Goal: Register for event/course

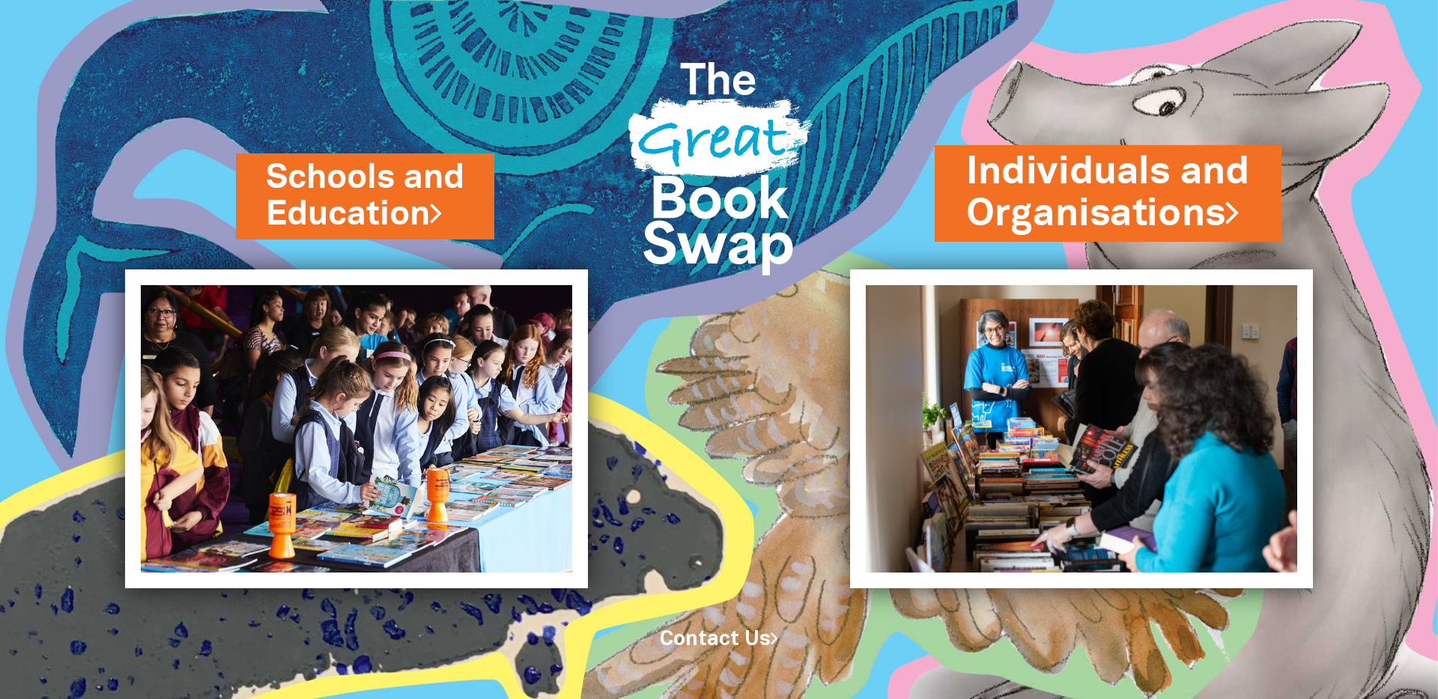
click at [1018, 201] on link "Individuals and Organisations" at bounding box center [1108, 193] width 284 height 94
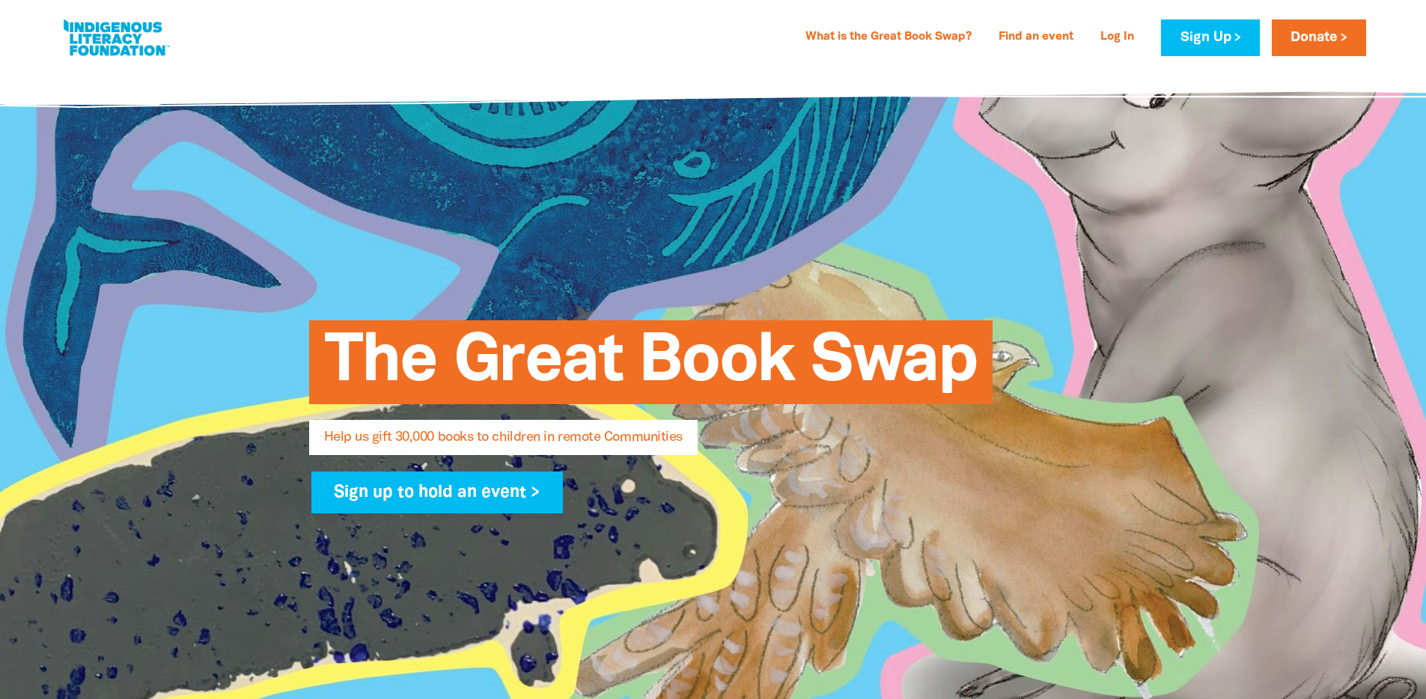
select select "AU"
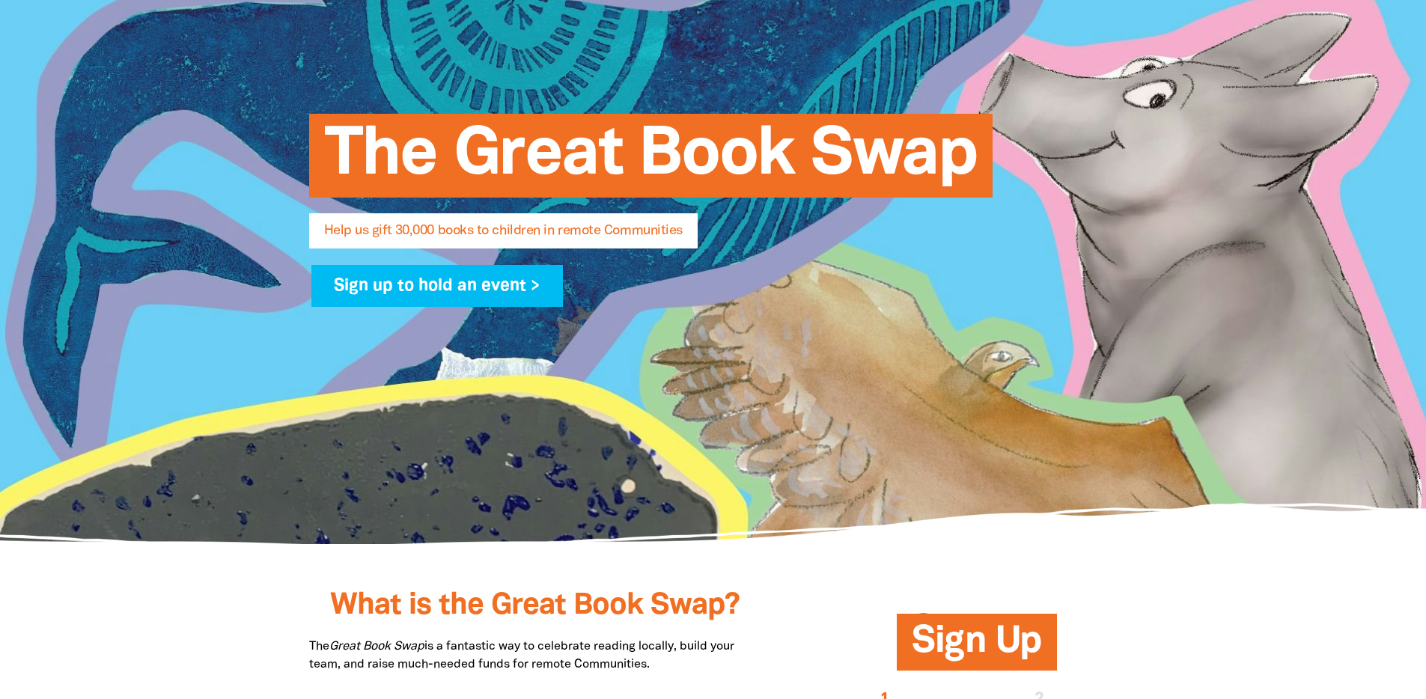
scroll to position [505, 0]
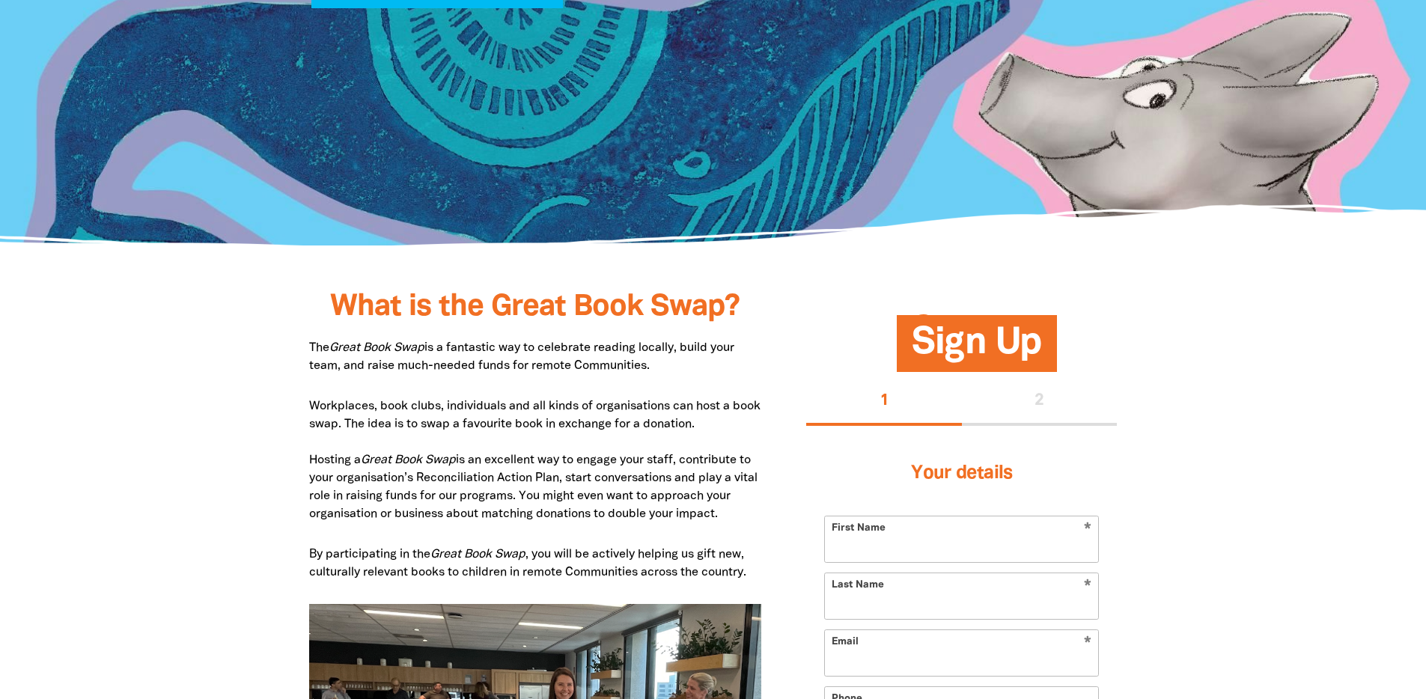
click at [900, 532] on input "First Name" at bounding box center [961, 540] width 273 height 46
type input "fernanda"
type input "[PERSON_NAME]"
type input "fernanda@ilf.org.au"
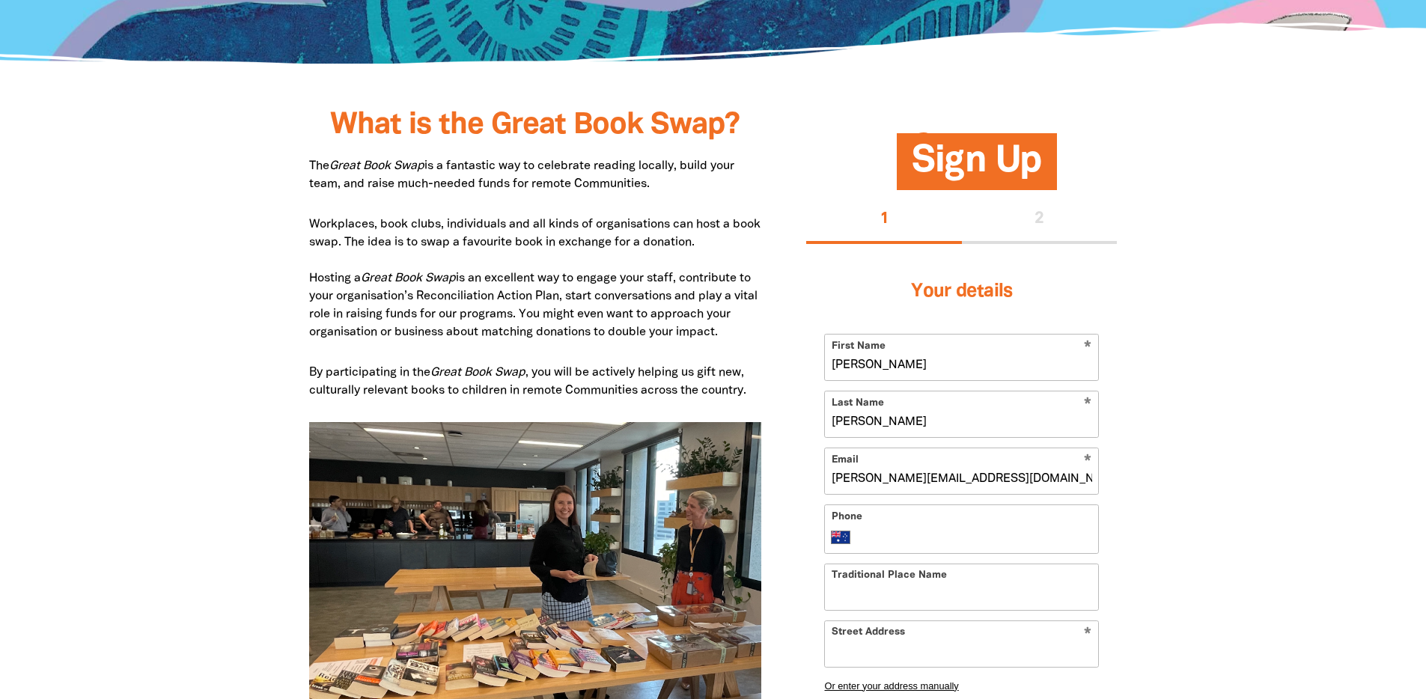
scroll to position [747, 0]
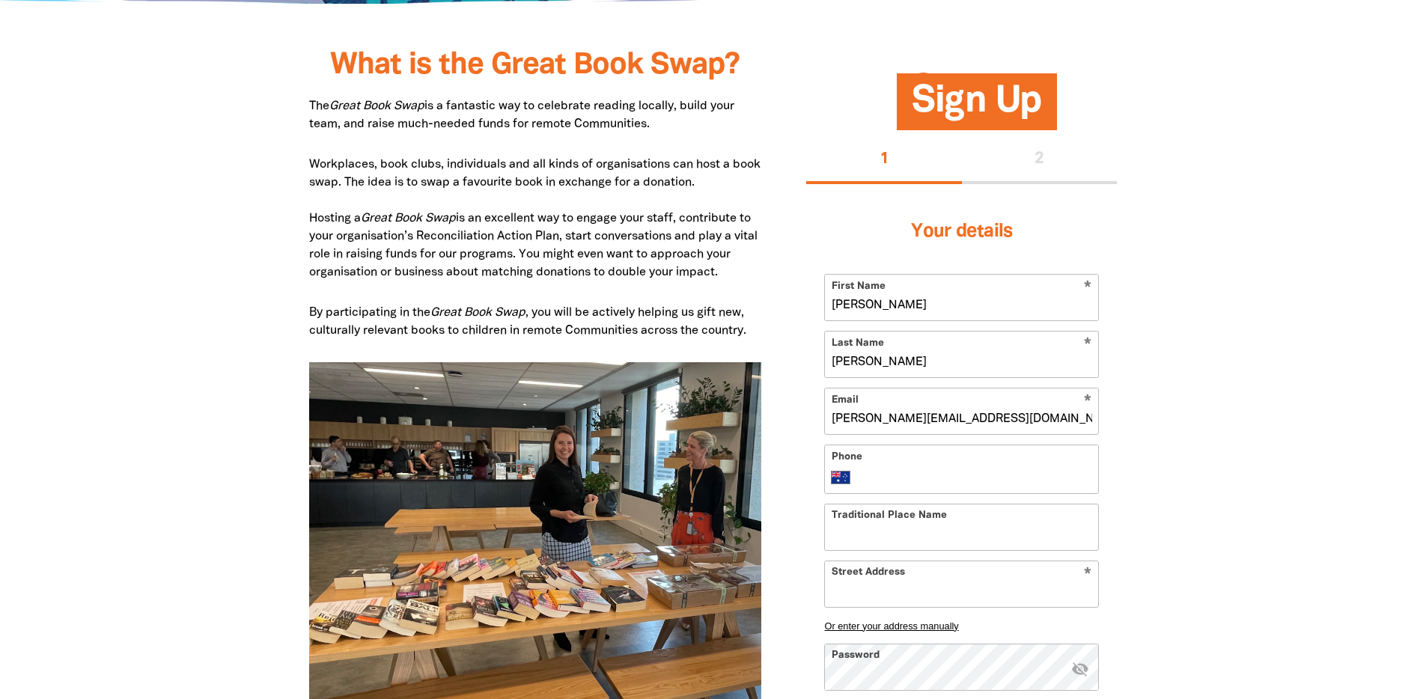
click at [902, 453] on div "Phone International Afghanistan Åland Islands Albania Algeria American Samoa An…" at bounding box center [961, 469] width 275 height 49
click at [913, 480] on input "Phone" at bounding box center [977, 478] width 231 height 18
type input "0433 719 958"
click at [919, 535] on input "Traditional Place Name" at bounding box center [961, 528] width 273 height 46
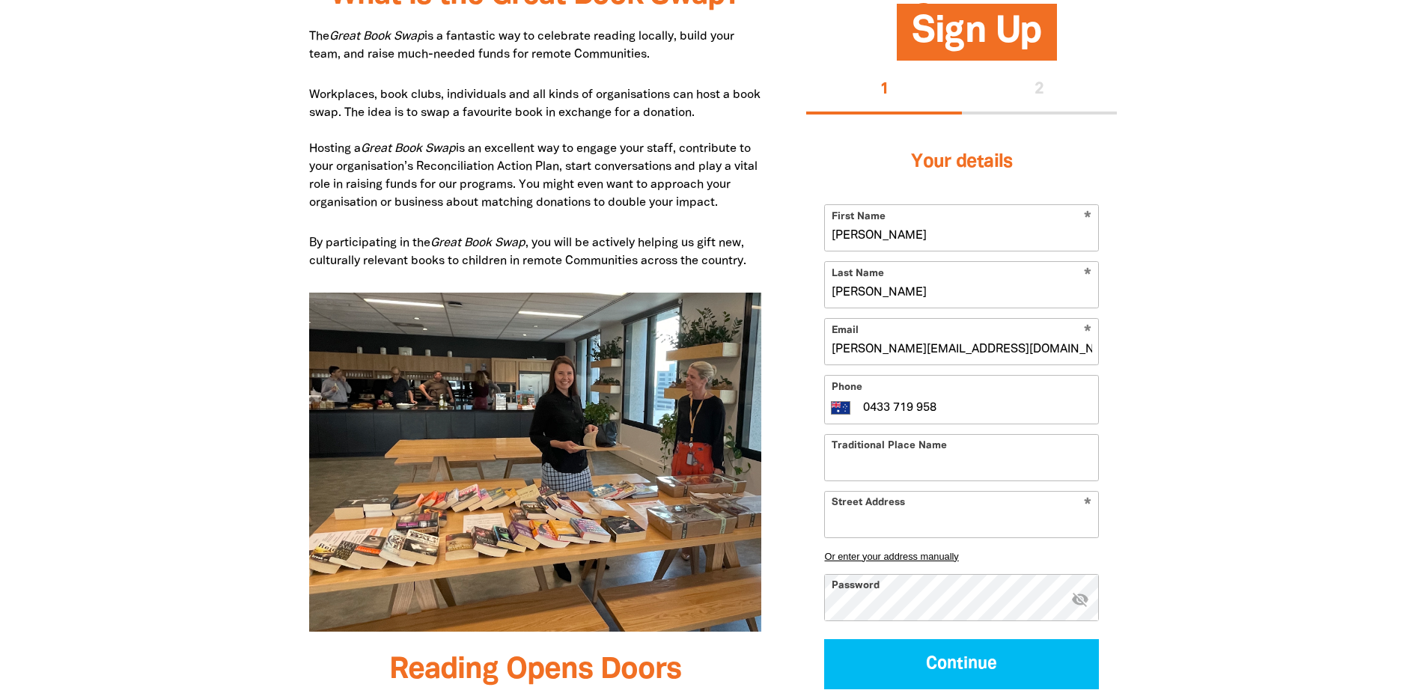
scroll to position [881, 0]
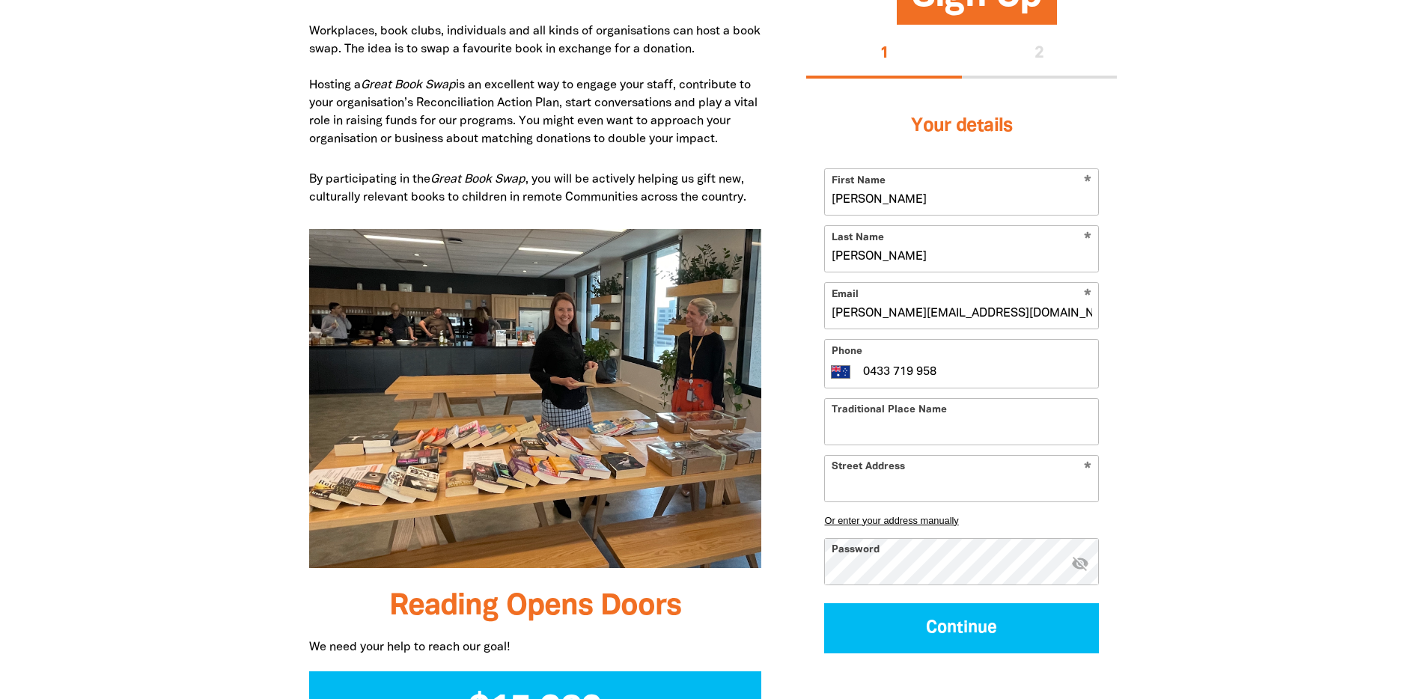
click at [996, 490] on input "Street Address" at bounding box center [961, 478] width 273 height 46
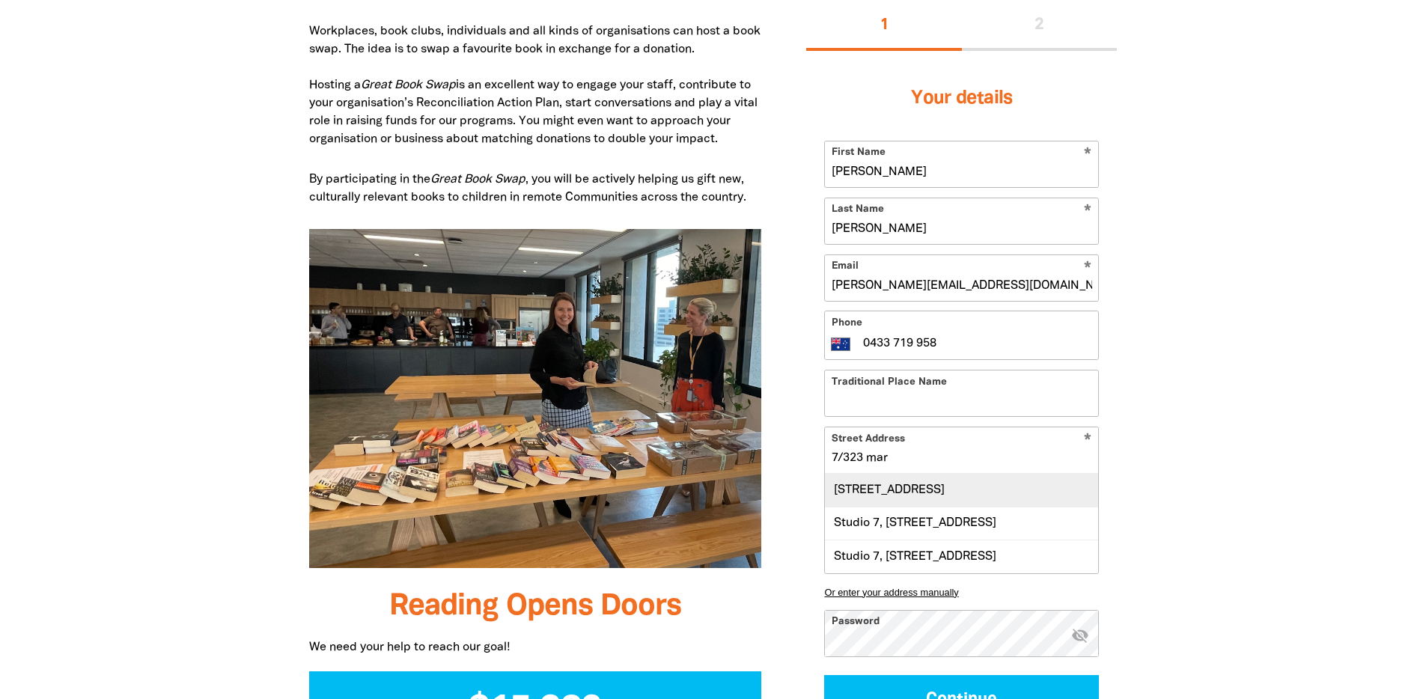
click at [996, 499] on div "[STREET_ADDRESS]" at bounding box center [961, 491] width 273 height 32
type input "[STREET_ADDRESS]"
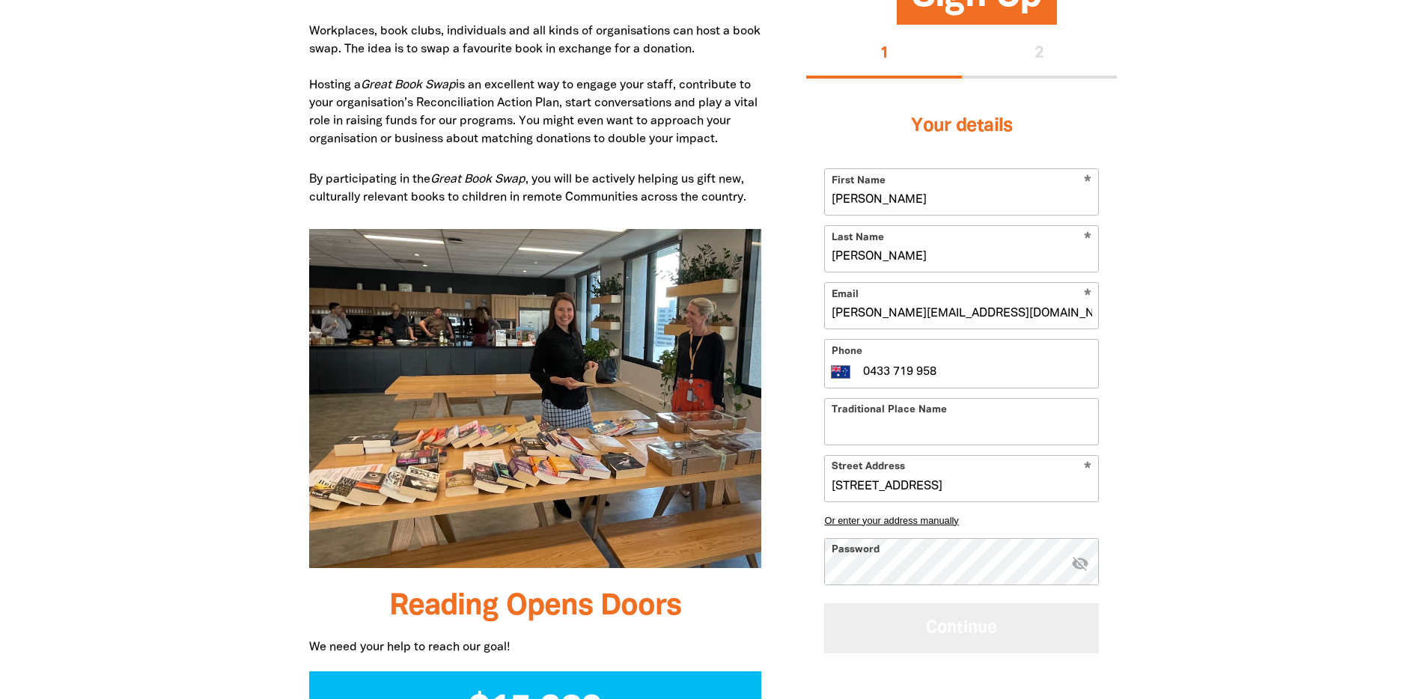
click at [1033, 627] on button "Continue" at bounding box center [961, 628] width 275 height 50
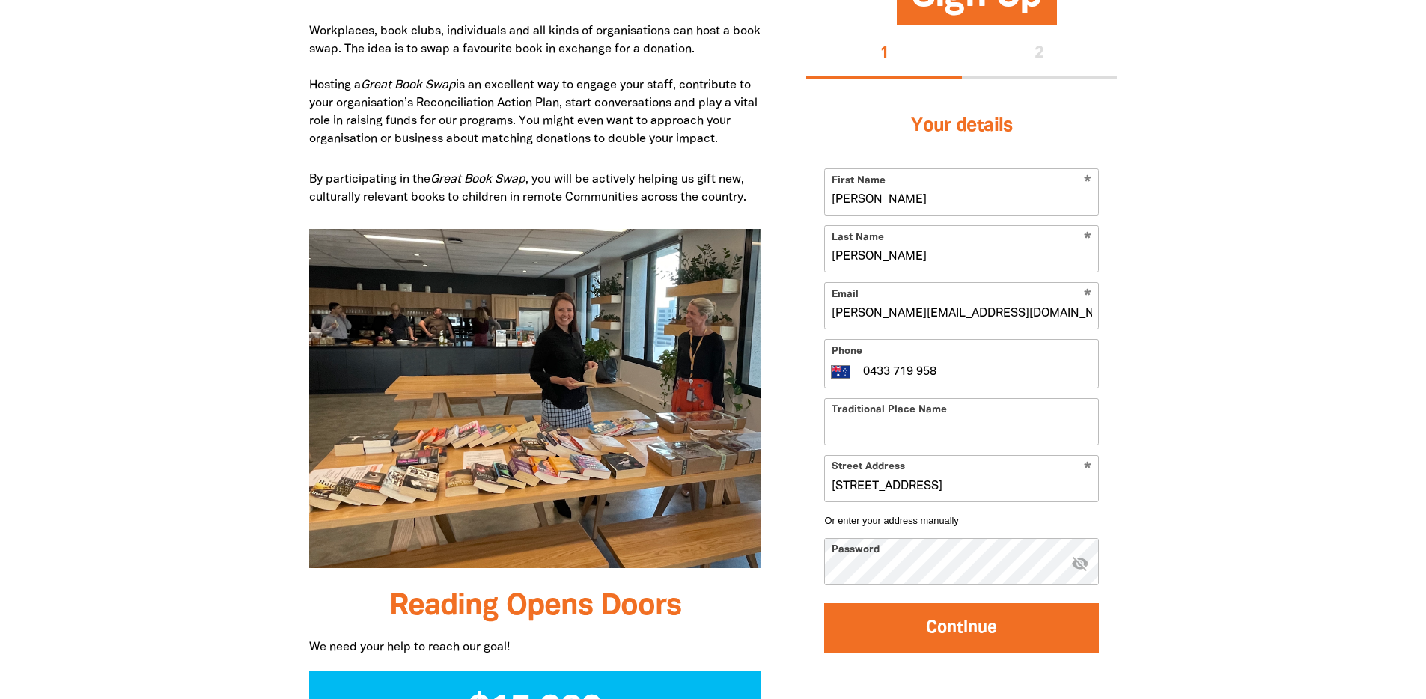
scroll to position [862, 0]
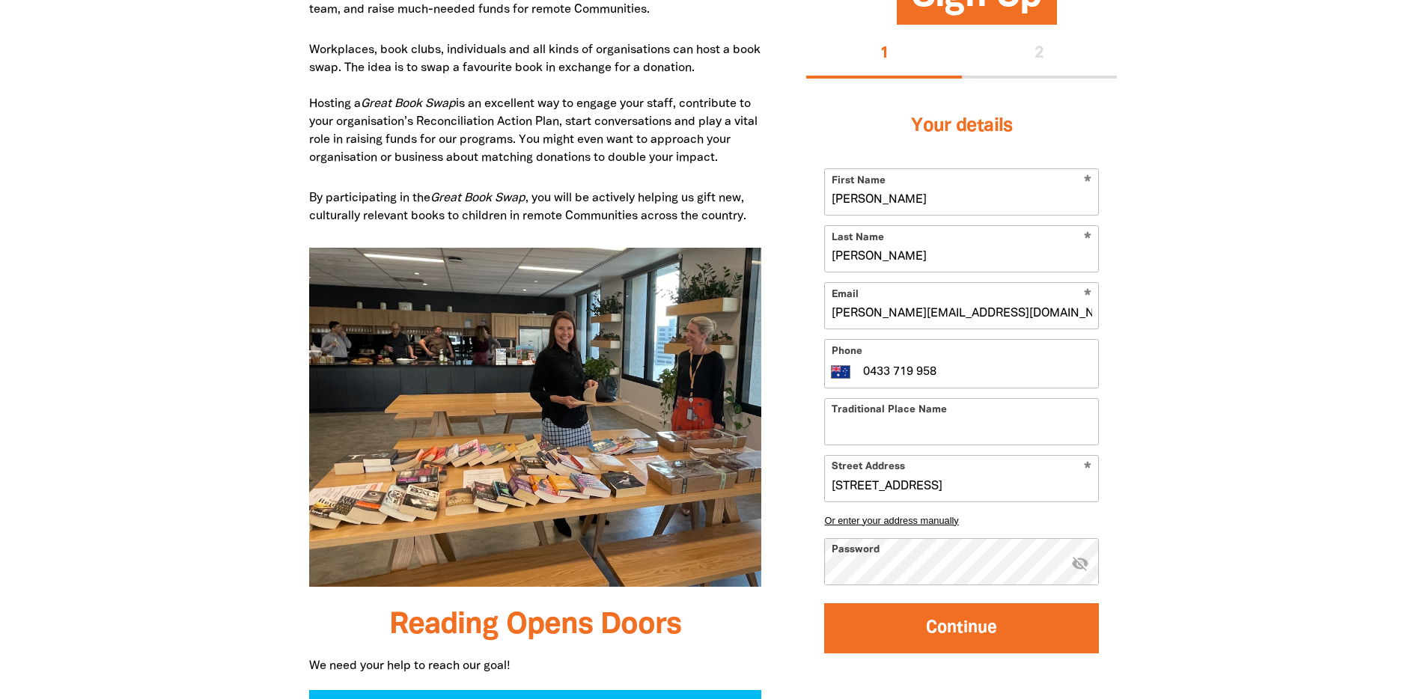
select select "No"
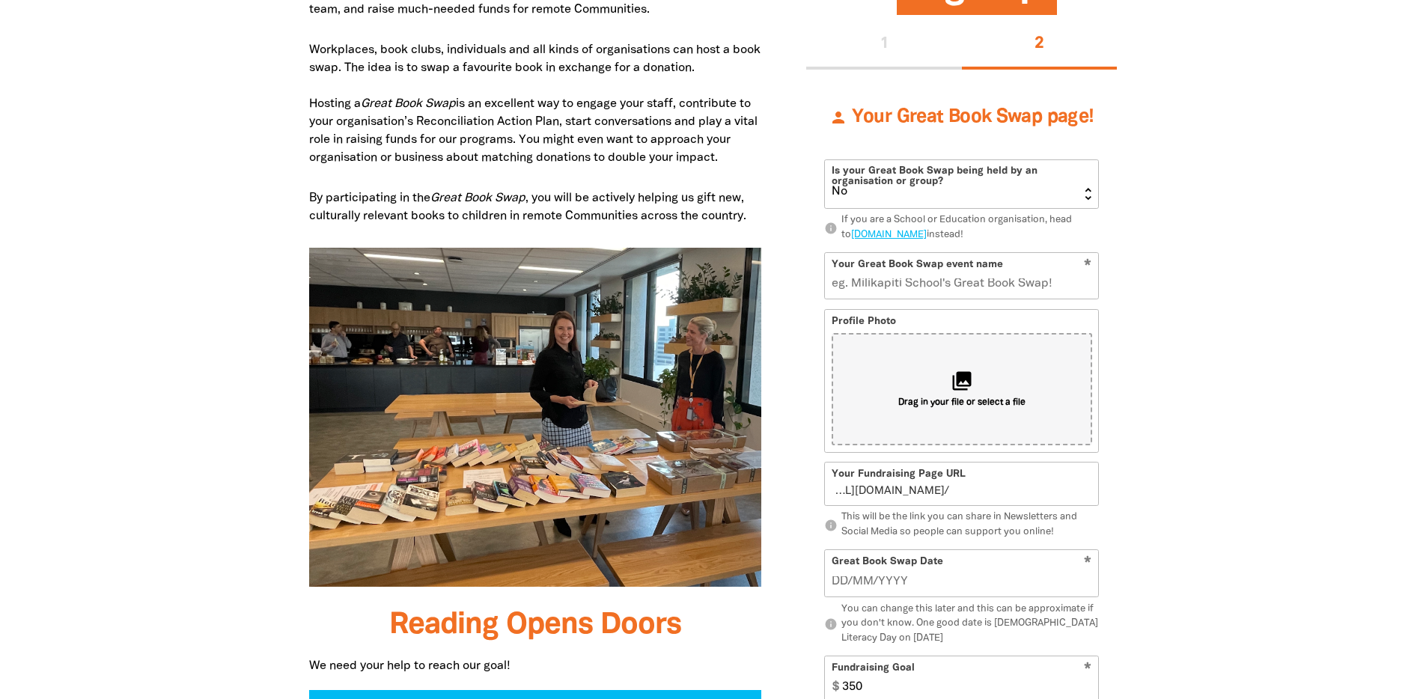
click at [931, 279] on input "Your Great Book Swap event name" at bounding box center [961, 276] width 273 height 46
type input "the"
type input "the GB"
type input "thegb"
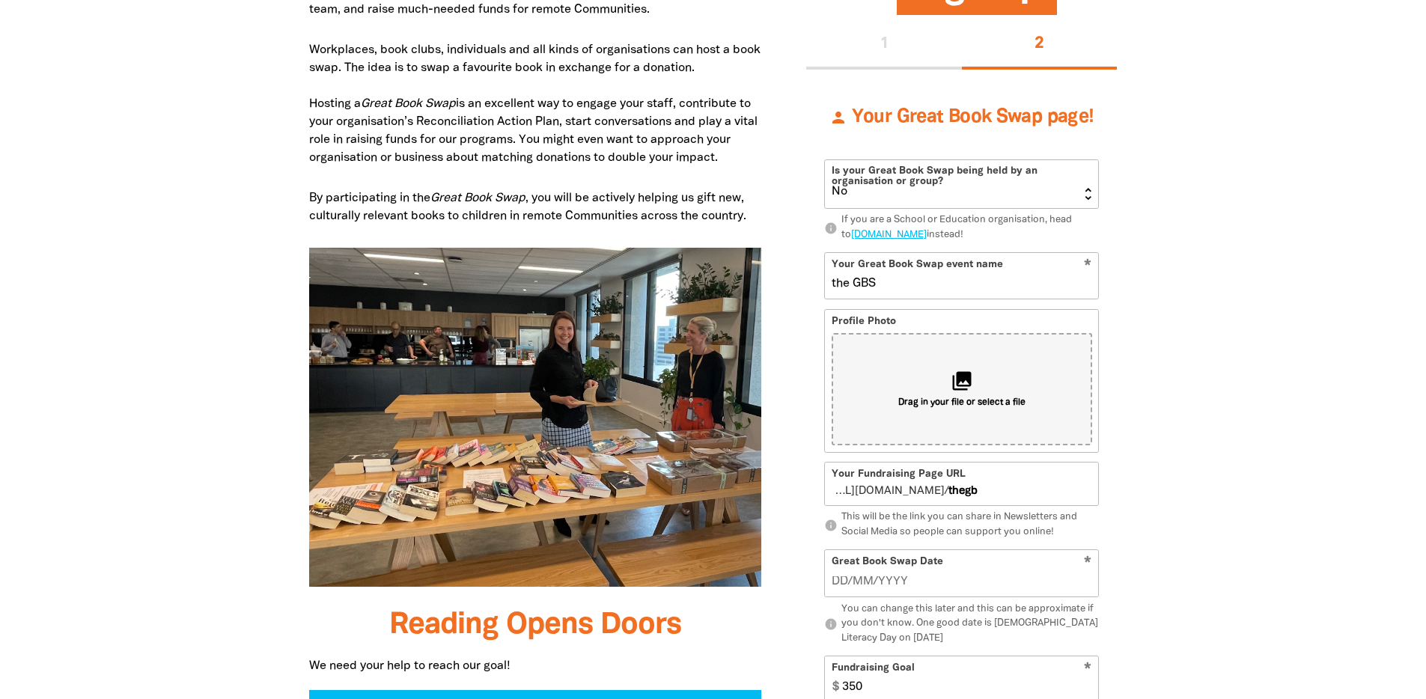
type input "the GBS B"
type input "thegbsb"
type input "the GBS Bra"
type input "thegbsbra"
type input "the"
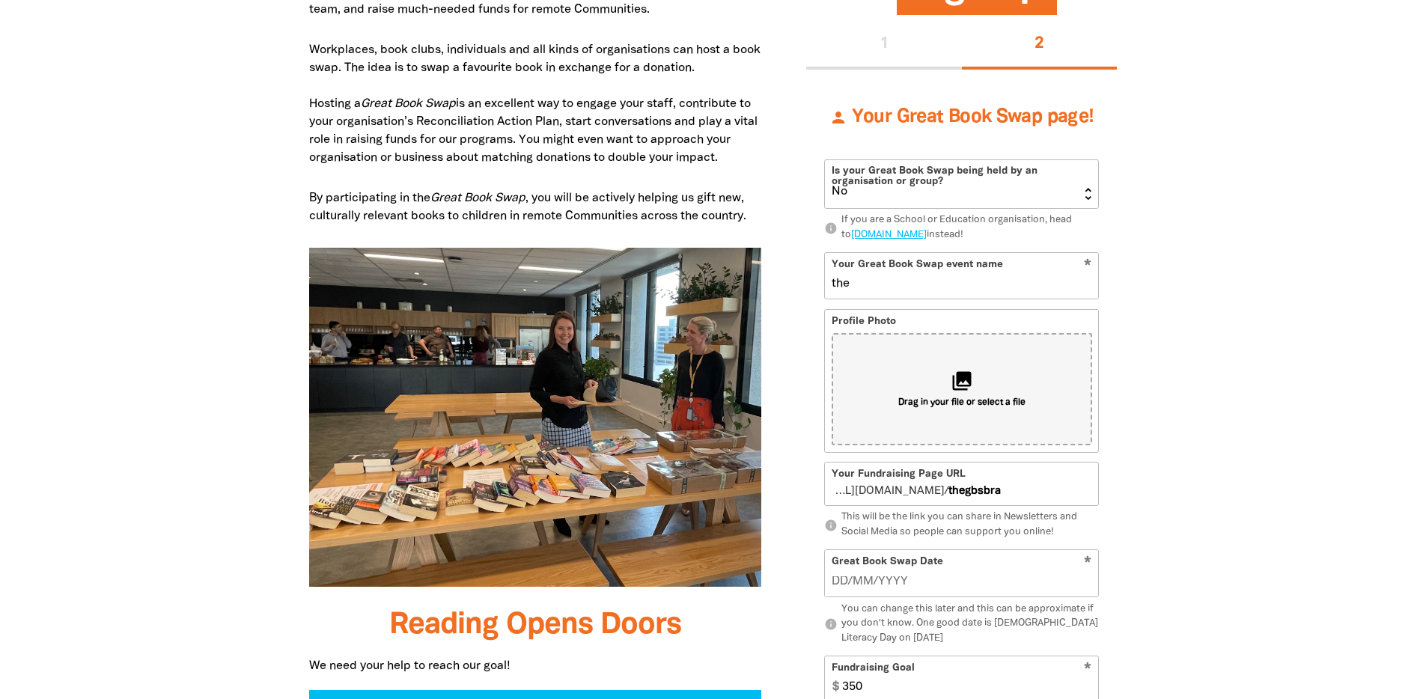
type input "the"
type input "the B"
type input "theb"
type input "the Brazi"
type input "thebrazi"
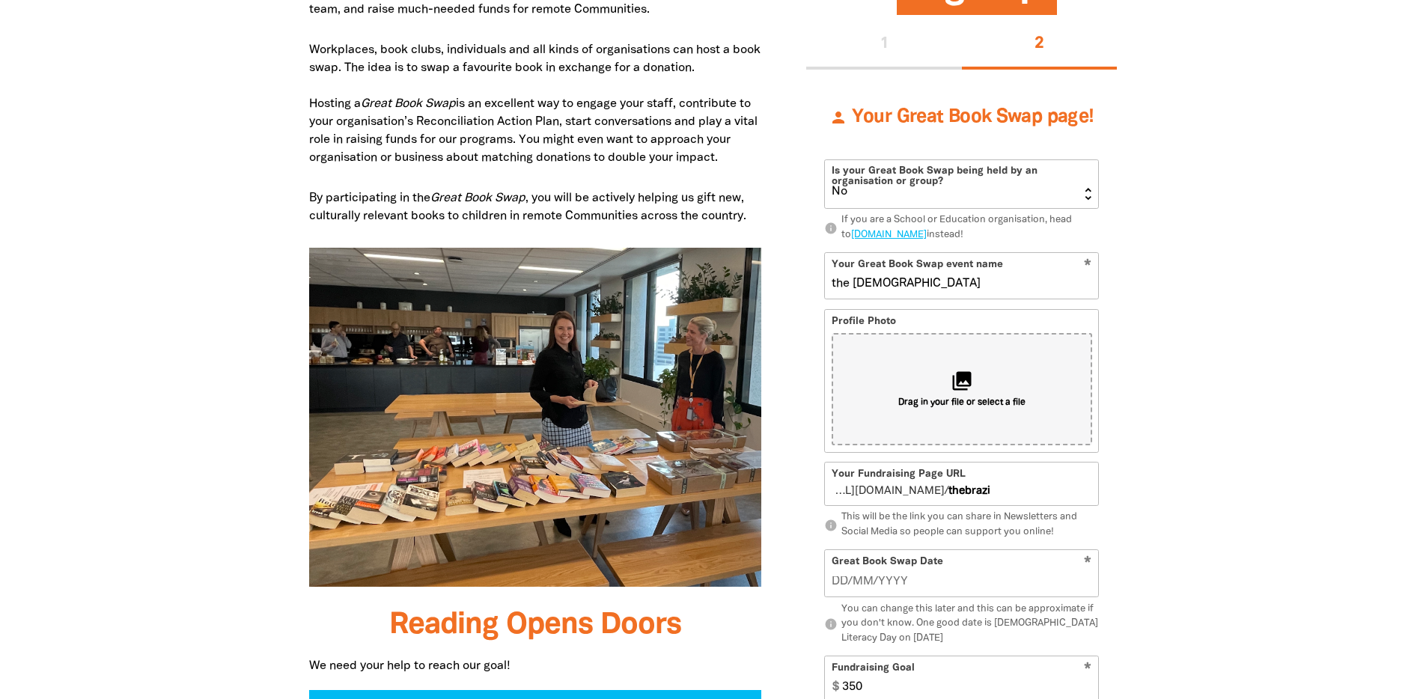
type input "the Brazilian"
type input "thebrazilian"
type input "the Brazilian GBS"
type input "thebraziliangbs"
type input "the Brazilian GBS"
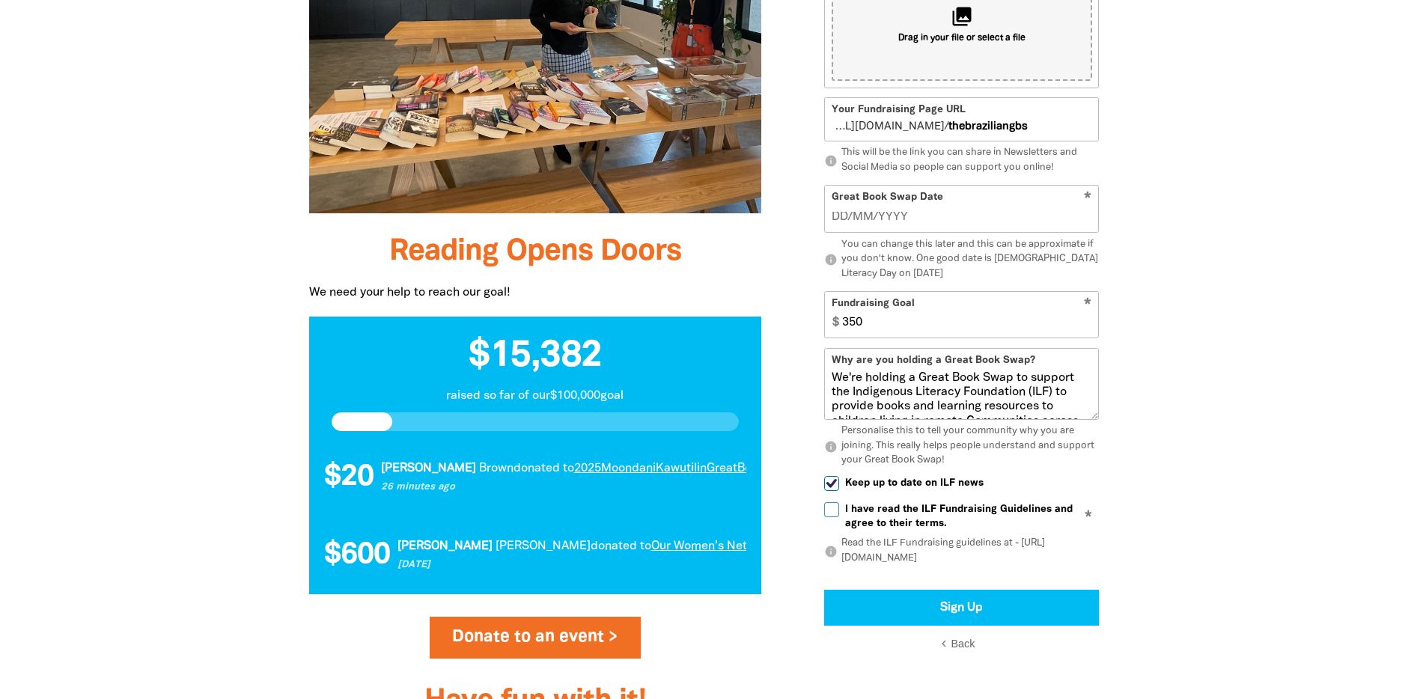
scroll to position [1239, 0]
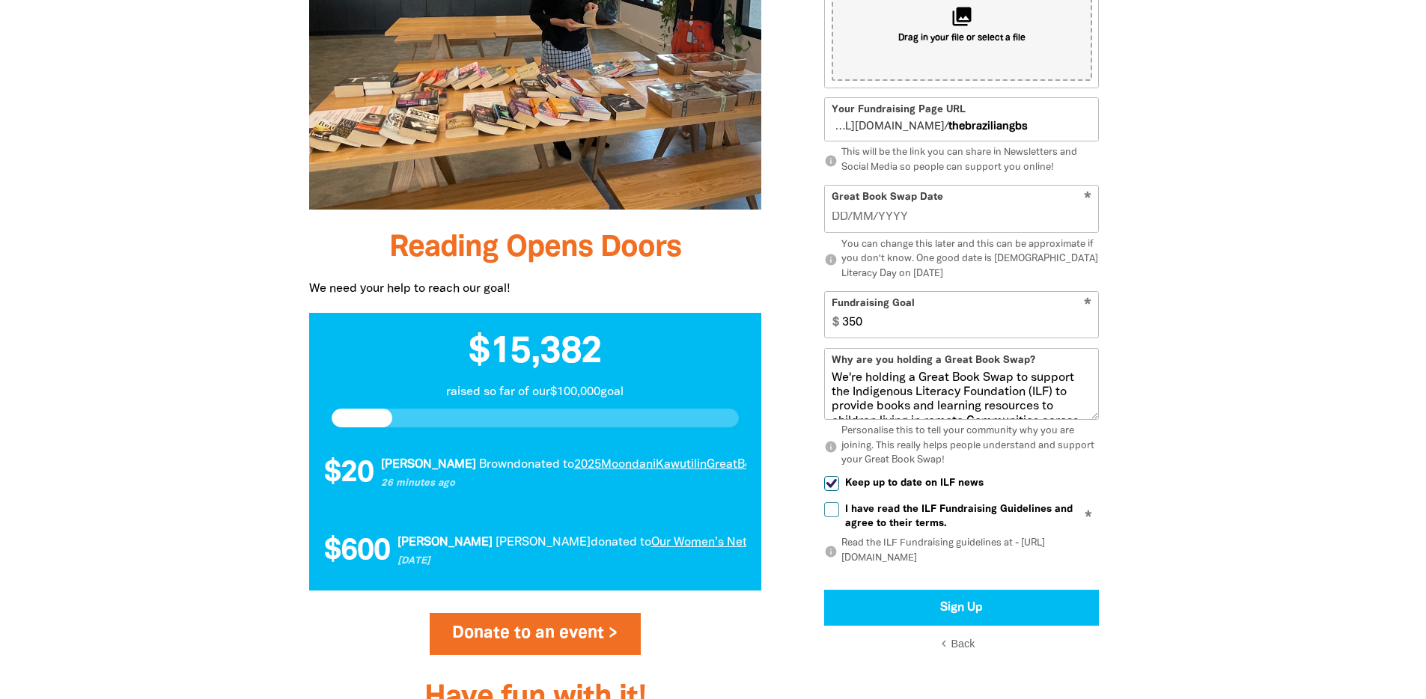
click at [911, 508] on span "I have read the ILF Fundraising Guidelines and agree to their terms." at bounding box center [972, 516] width 254 height 28
click at [839, 508] on input "I have read the ILF Fundraising Guidelines and agree to their terms." at bounding box center [831, 509] width 15 height 15
checkbox input "true"
click at [902, 481] on span "Keep up to date on ILF news" at bounding box center [914, 482] width 139 height 14
click at [839, 481] on input "Keep up to date on ILF news" at bounding box center [831, 482] width 15 height 15
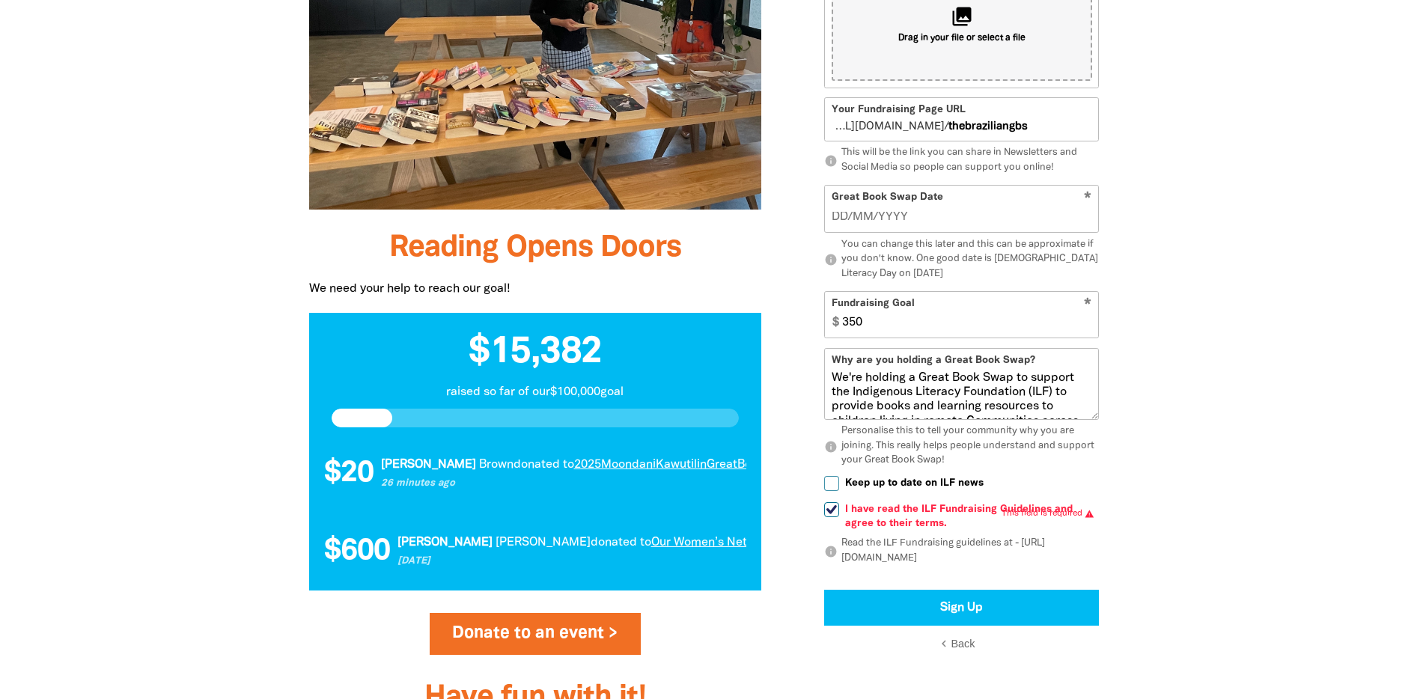
checkbox input "false"
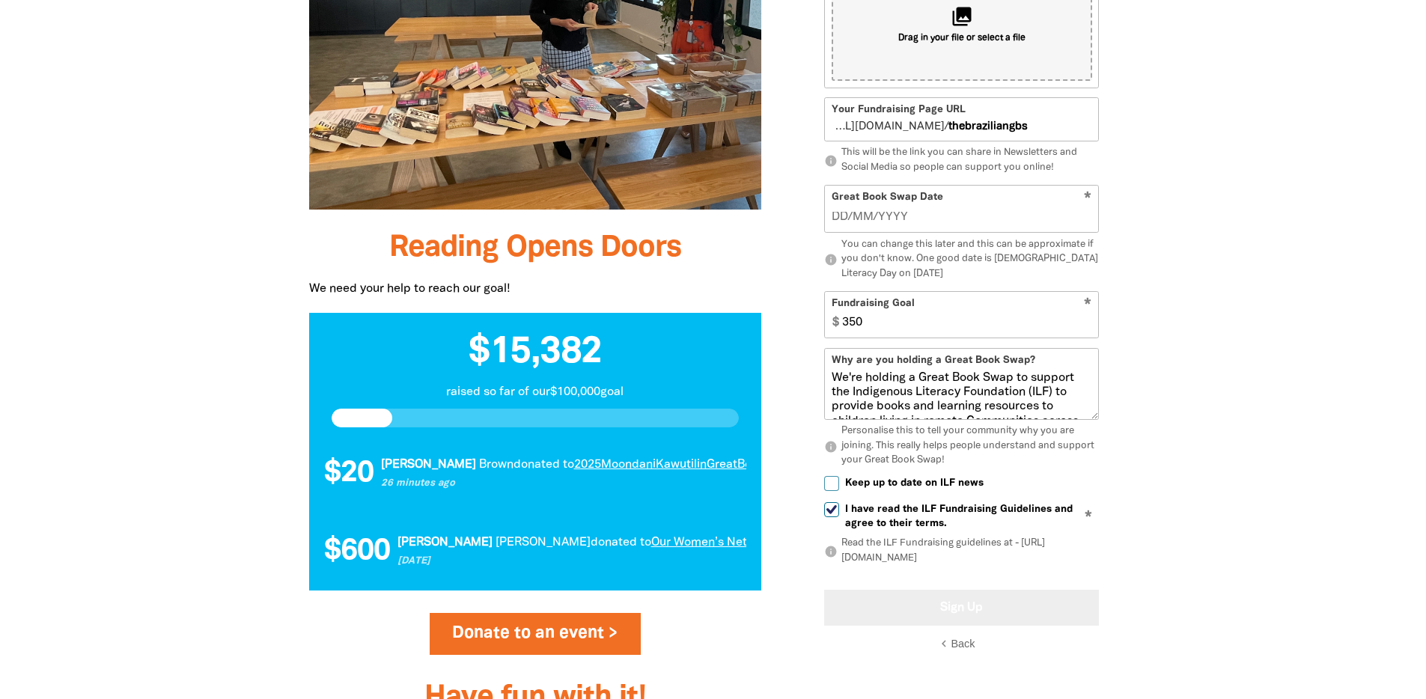
click at [970, 624] on button "Sign Up" at bounding box center [961, 608] width 275 height 36
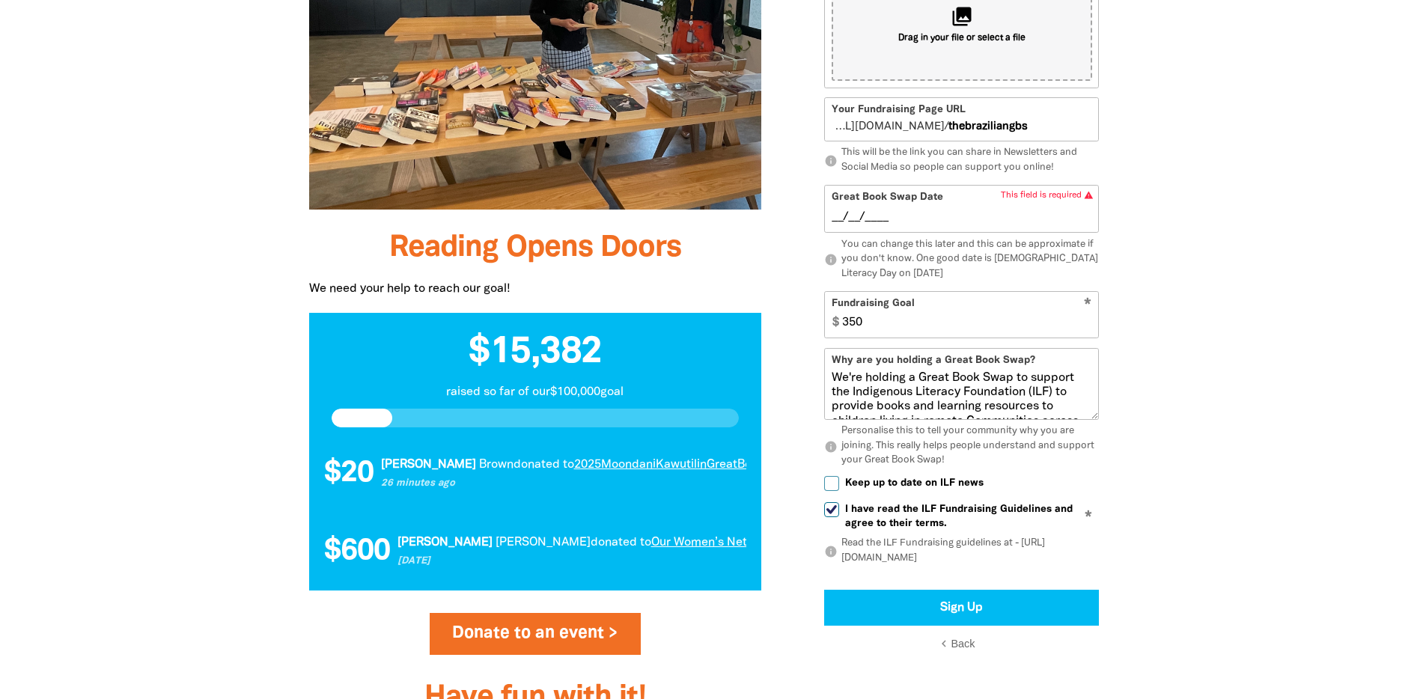
click at [947, 222] on input "__/__/____" at bounding box center [962, 217] width 261 height 16
click at [834, 216] on input "__/__/____" at bounding box center [962, 217] width 261 height 16
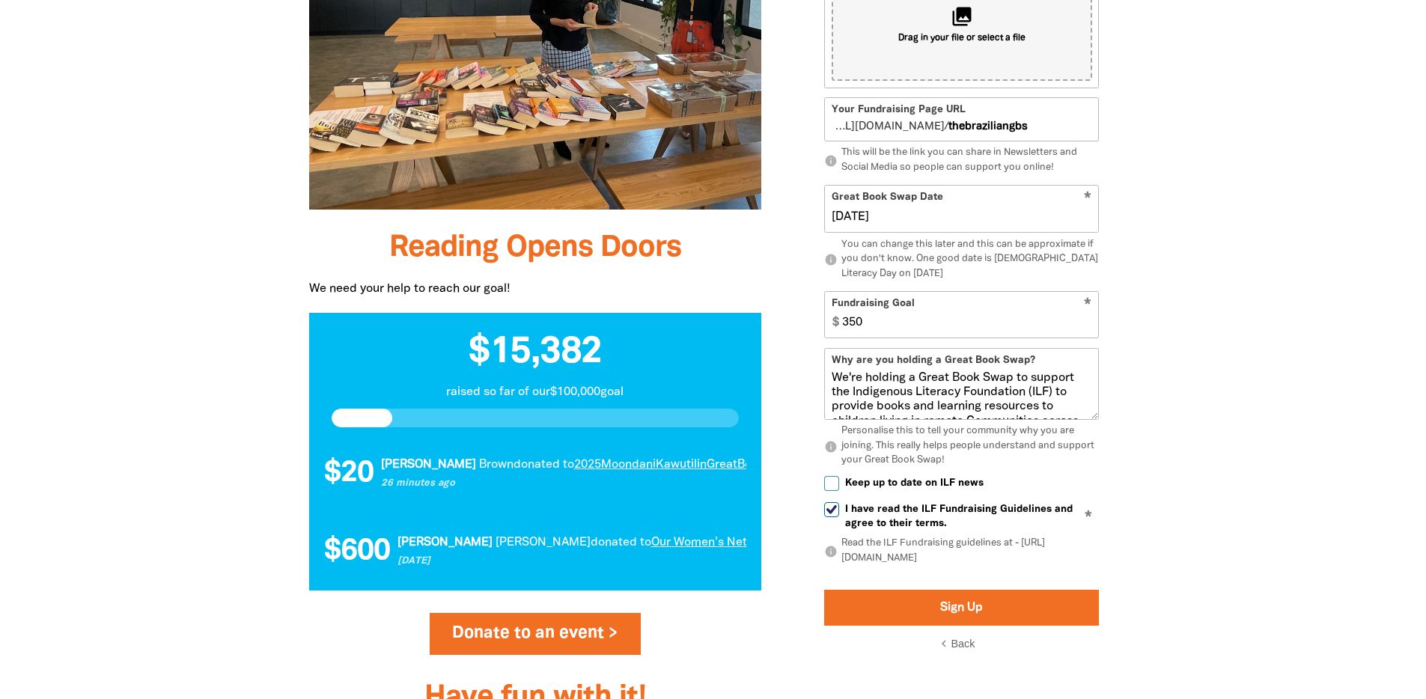
type input "[DATE]"
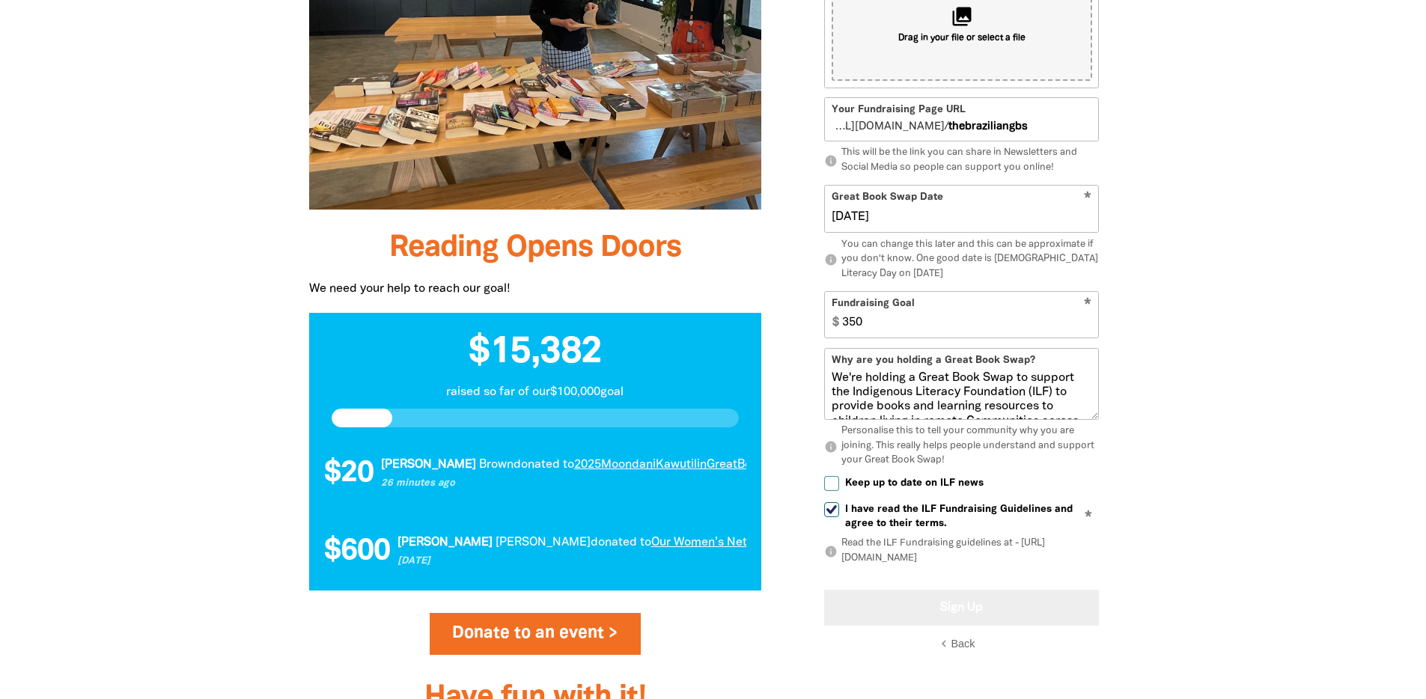
click at [988, 602] on button "Sign Up" at bounding box center [961, 608] width 275 height 36
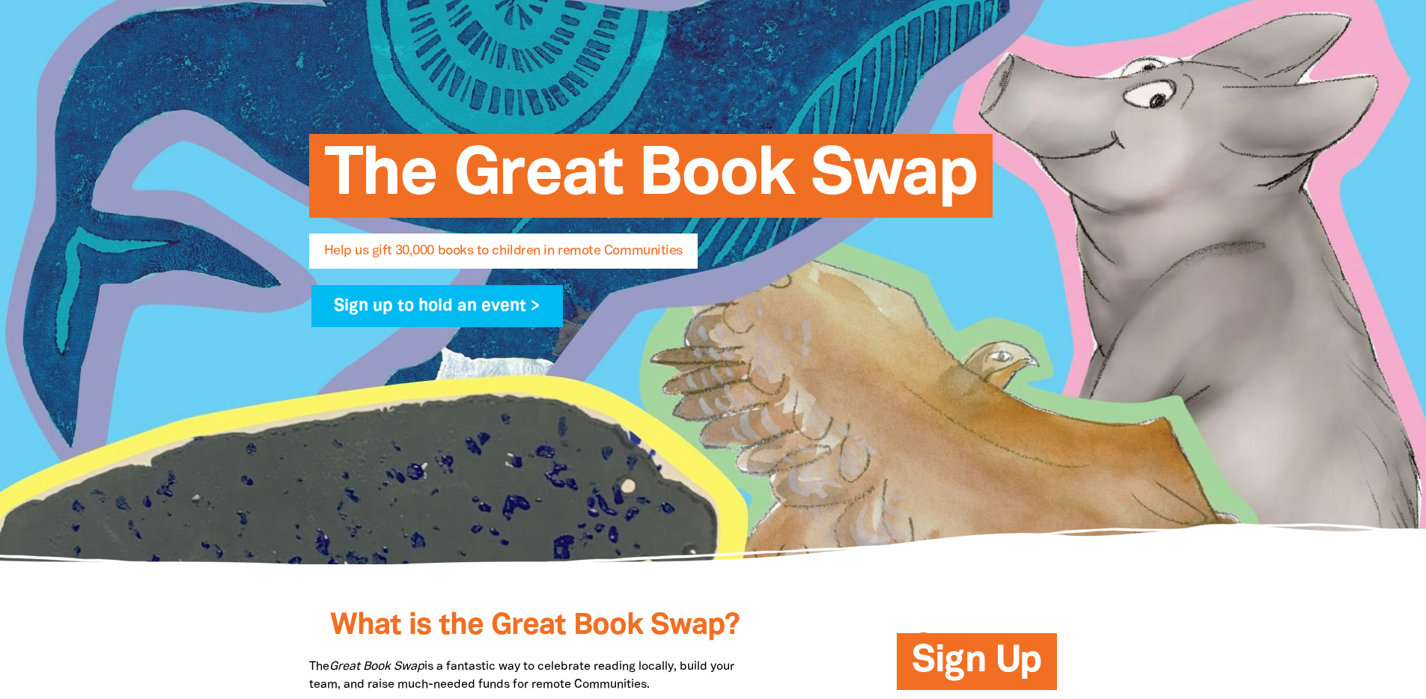
scroll to position [0, 0]
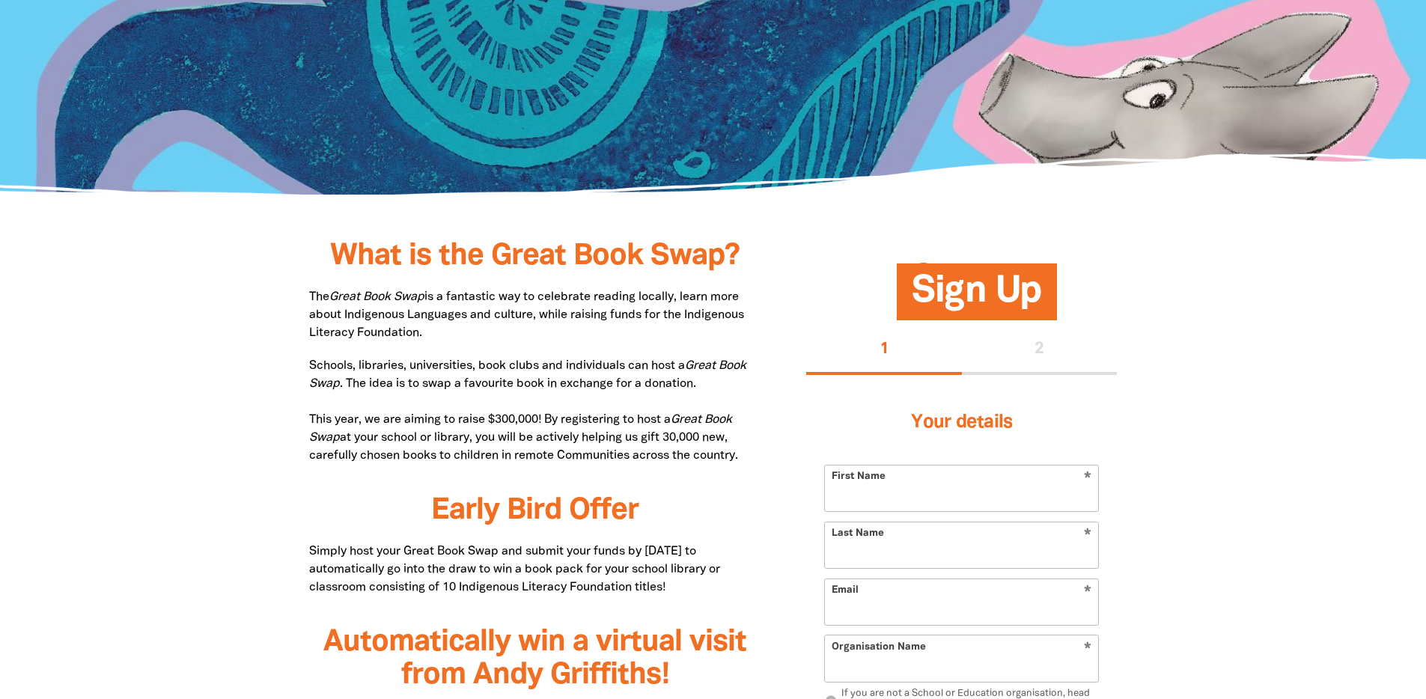
scroll to position [642, 0]
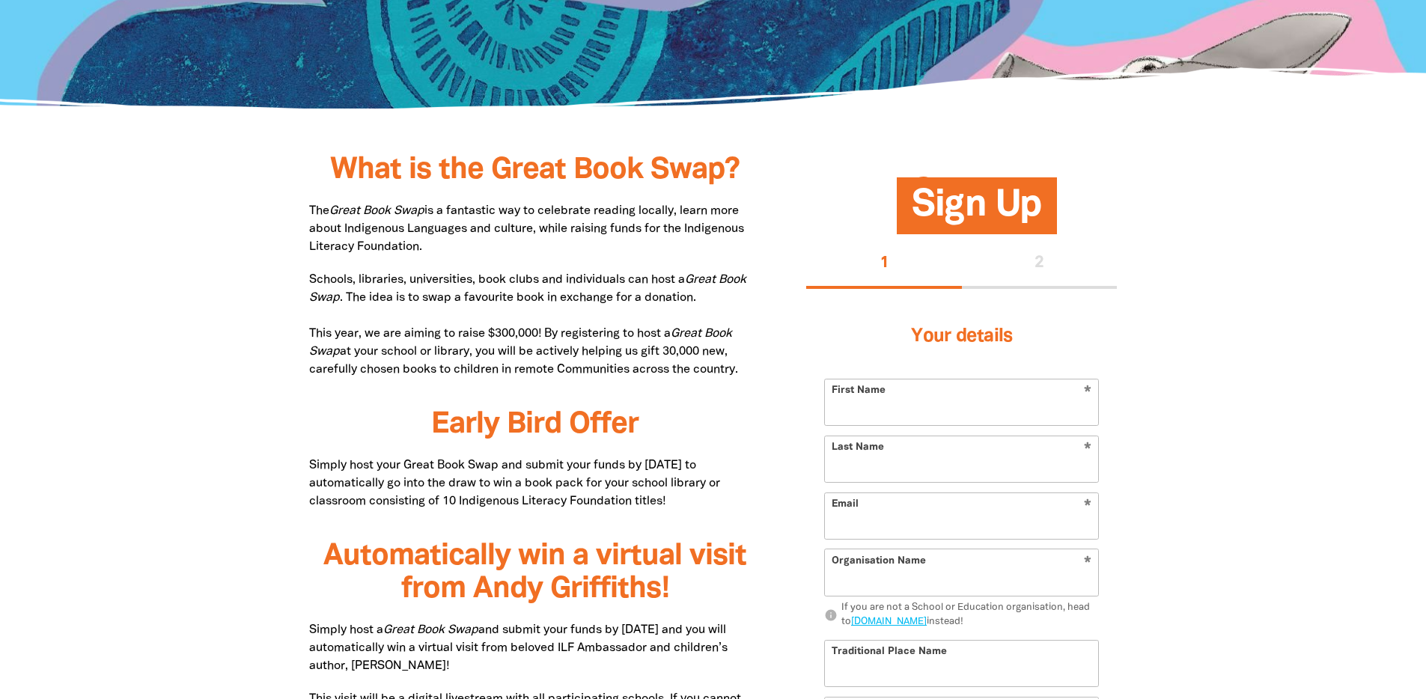
click at [907, 404] on input "First Name" at bounding box center [961, 403] width 273 height 46
type input "Fernanda"
type input "[PERSON_NAME]"
type input "[PERSON_NAME][EMAIL_ADDRESS][DOMAIN_NAME]"
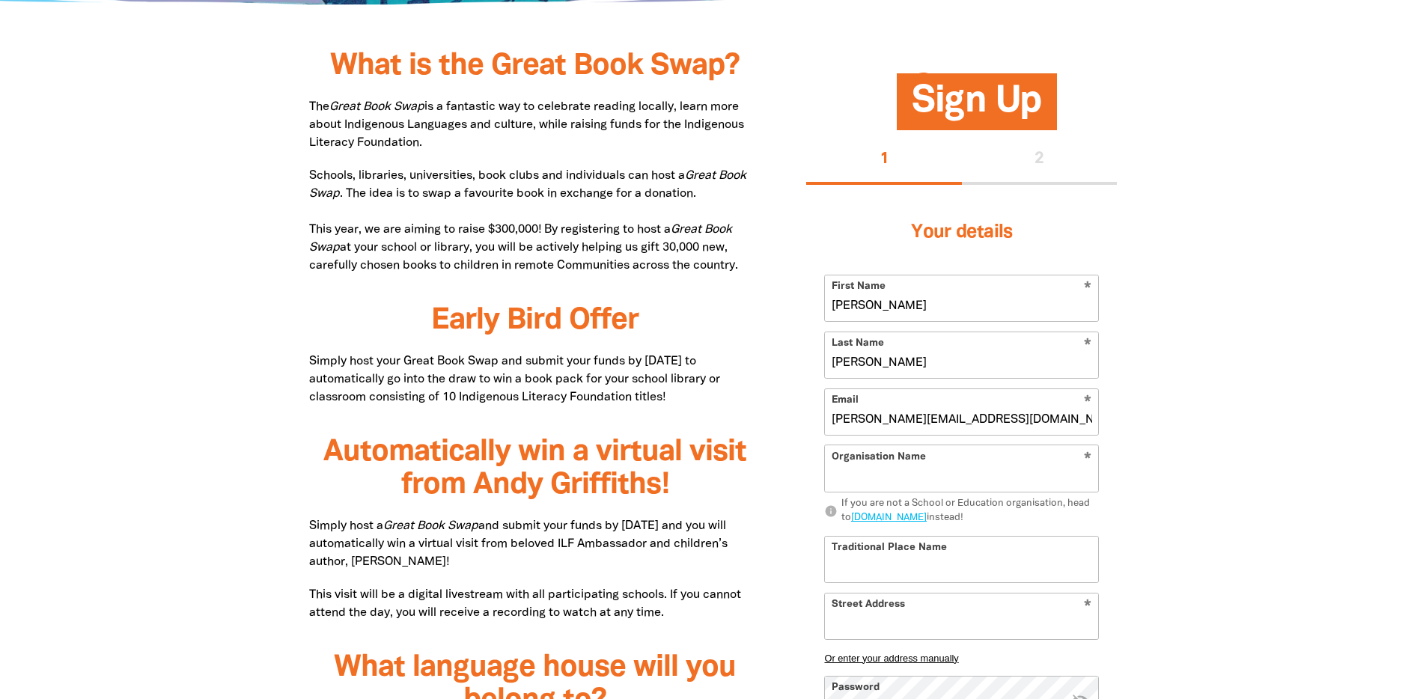
scroll to position [782, 0]
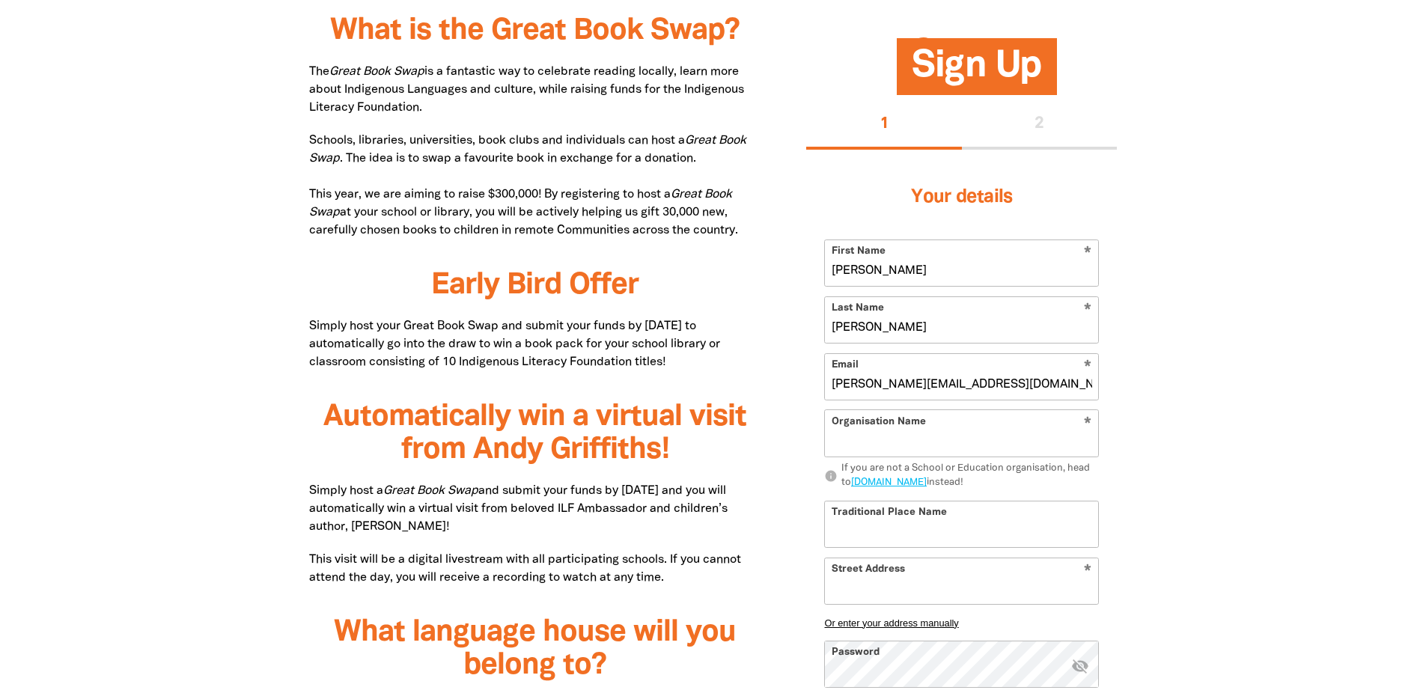
click at [909, 452] on input "Organisation Name" at bounding box center [961, 434] width 273 height 46
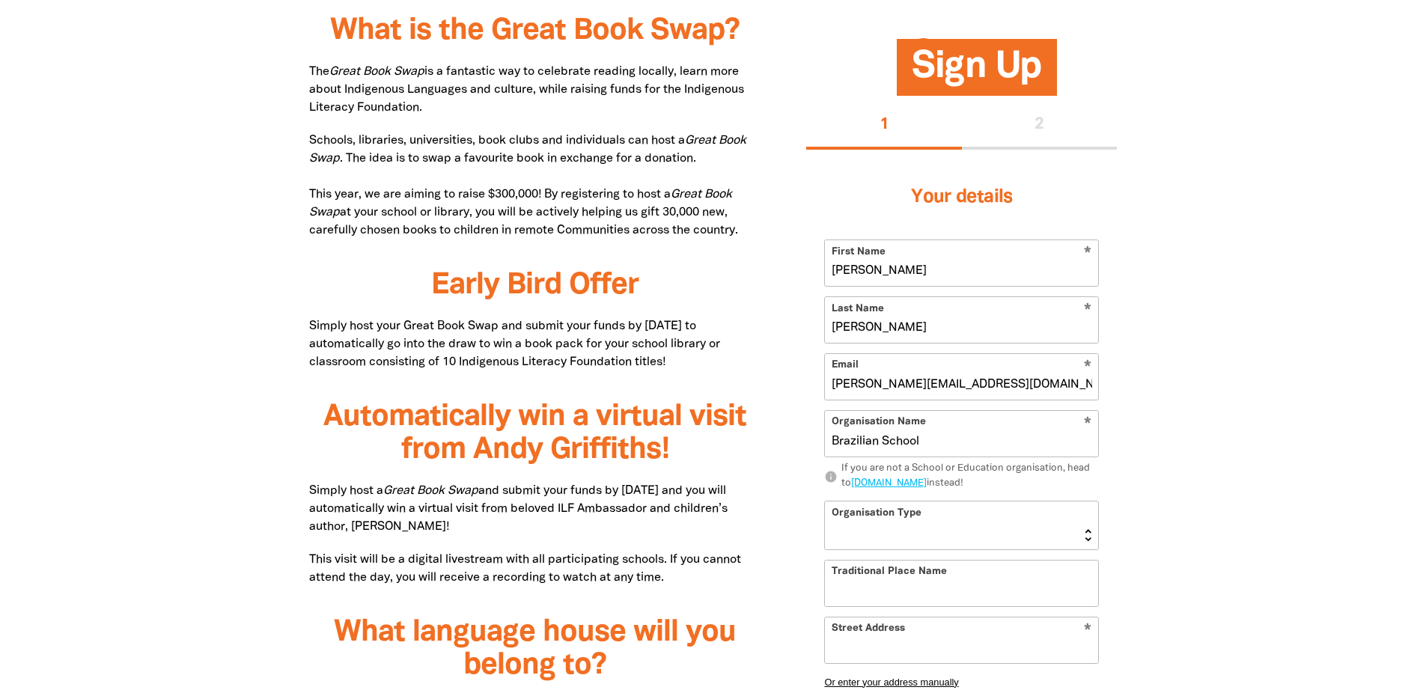
type input "Brazilian School"
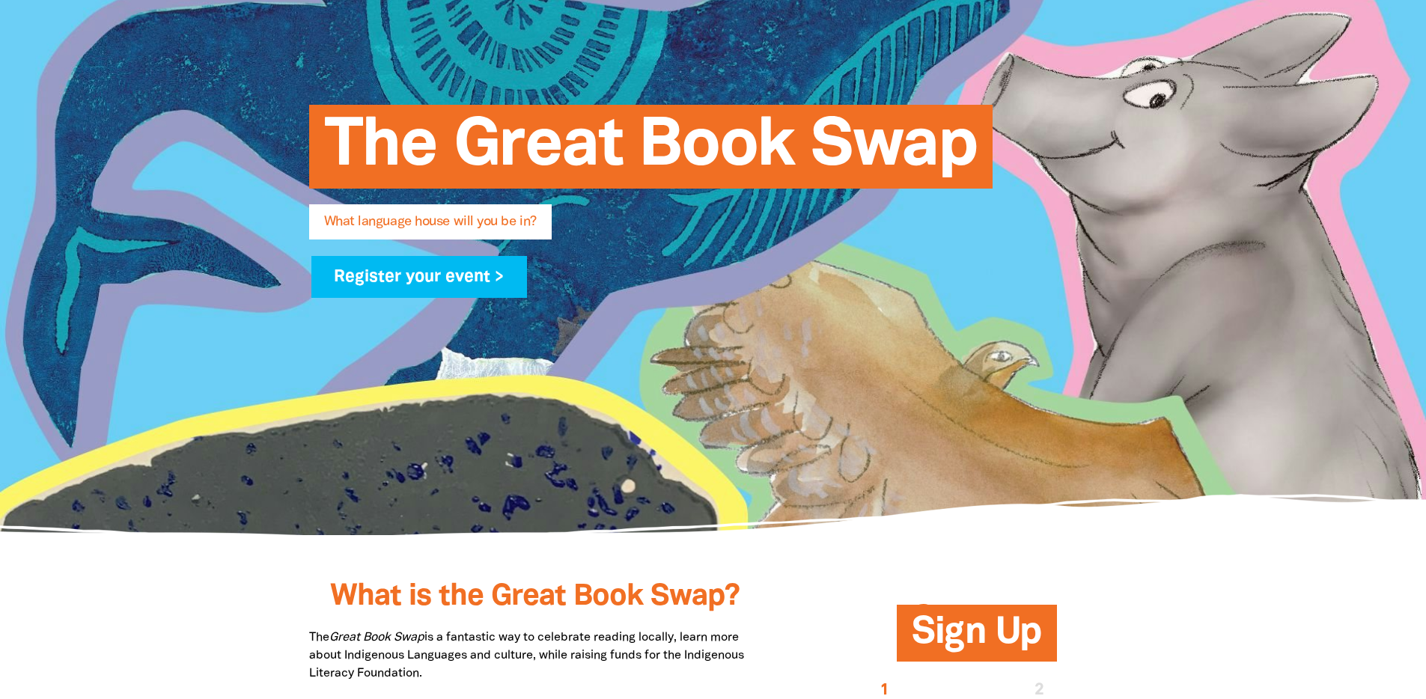
scroll to position [0, 0]
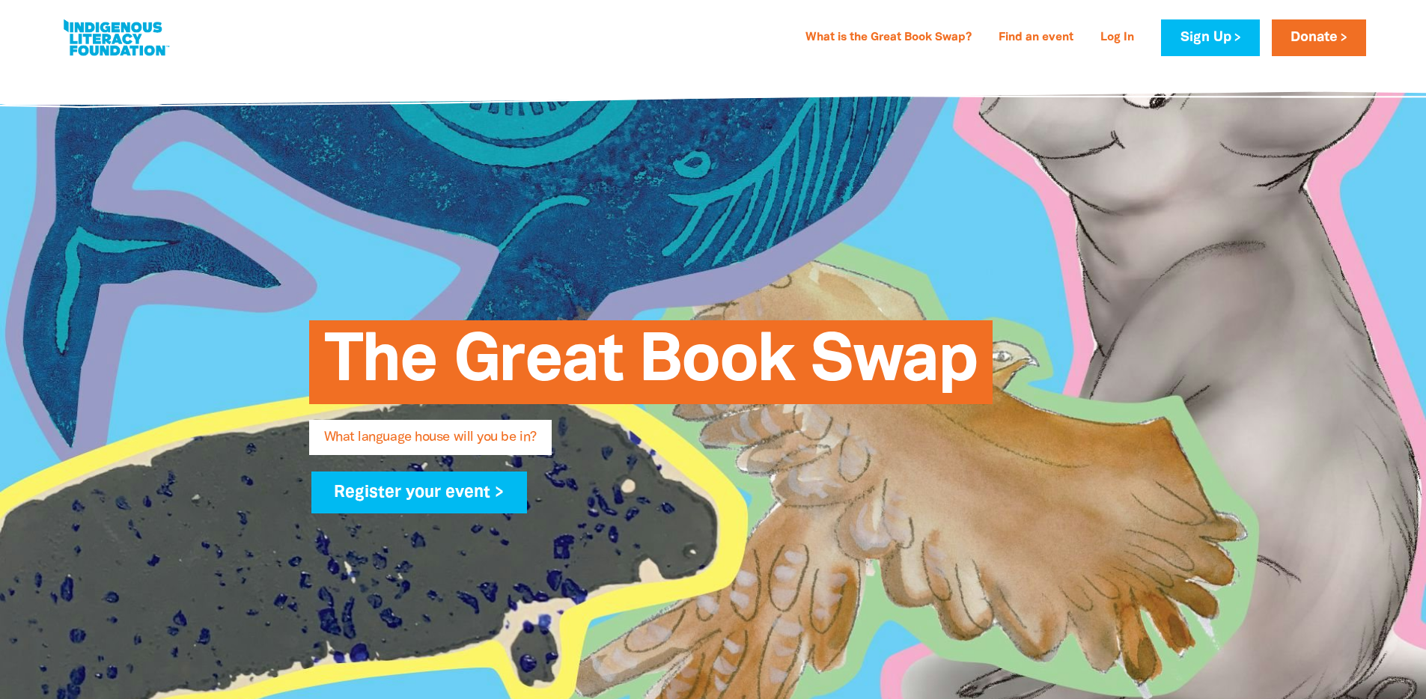
click at [105, 33] on link at bounding box center [116, 38] width 112 height 46
click at [477, 493] on link "Register your event >" at bounding box center [419, 493] width 216 height 42
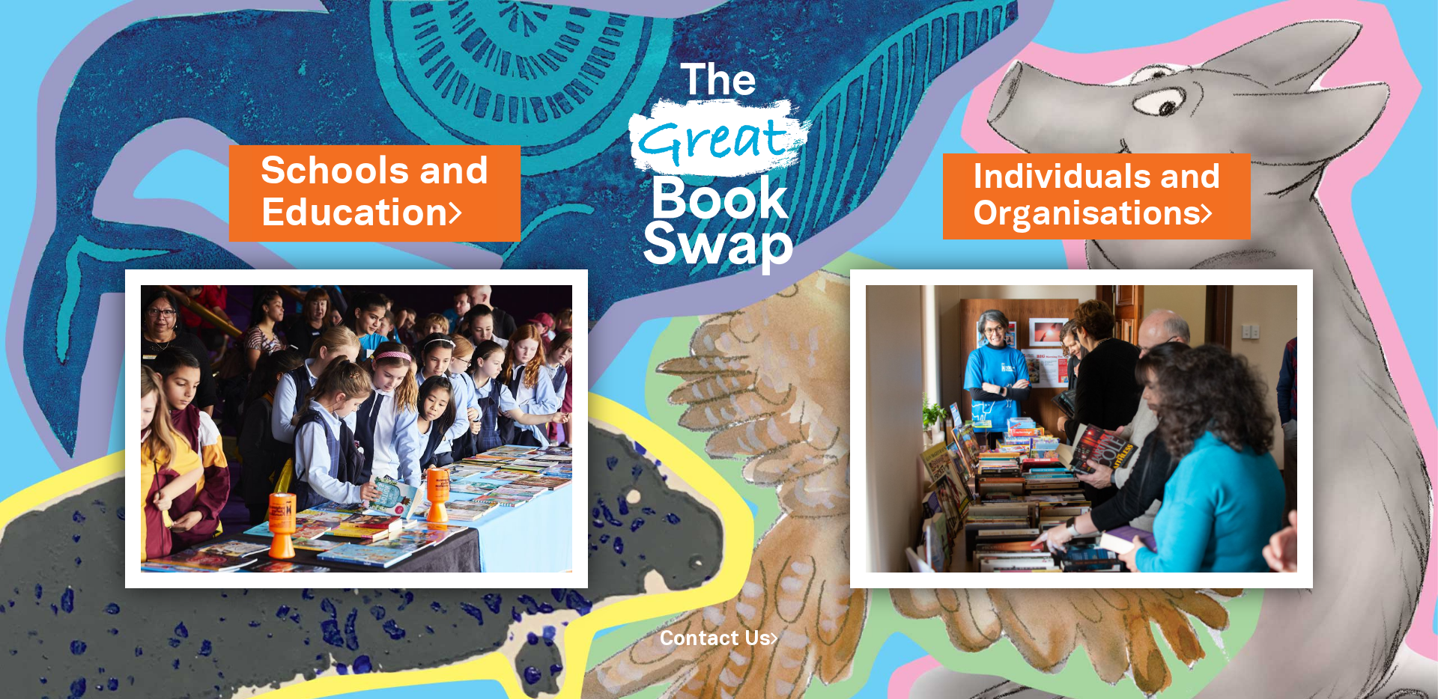
click at [340, 177] on link "Schools and Education" at bounding box center [375, 193] width 229 height 94
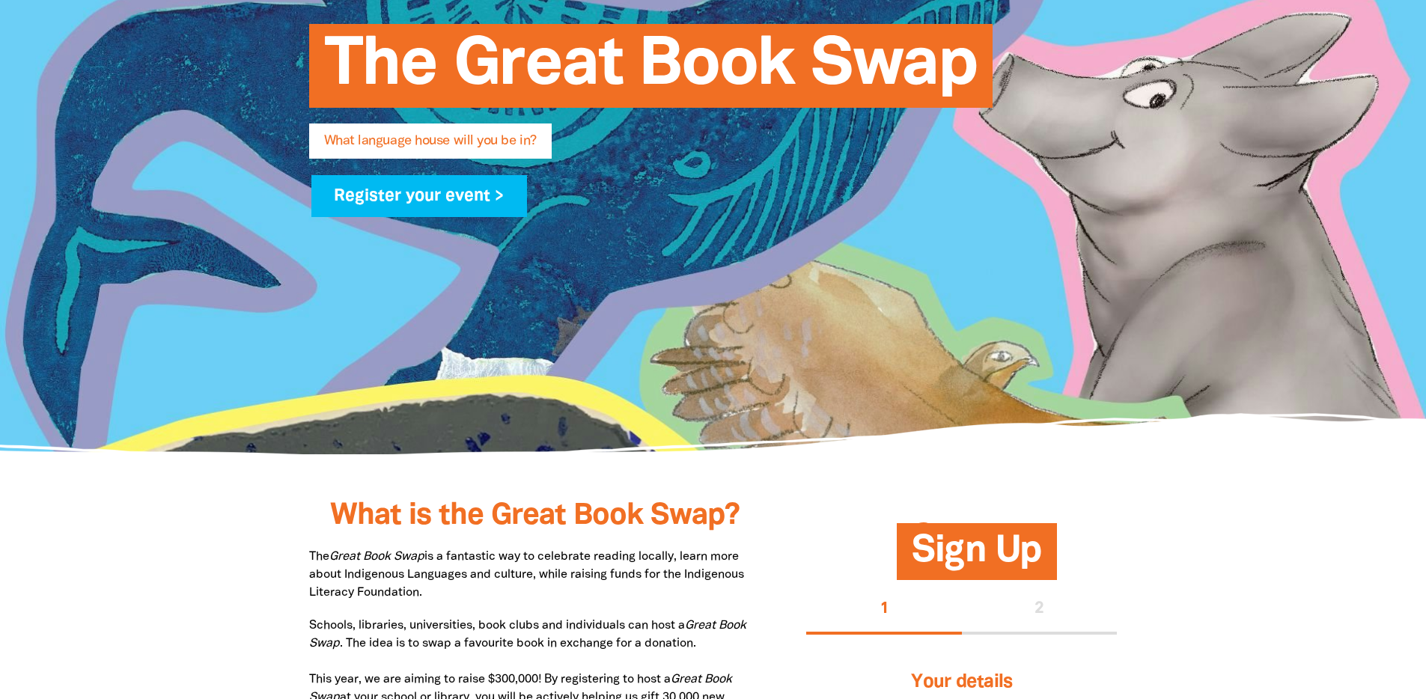
scroll to position [791, 0]
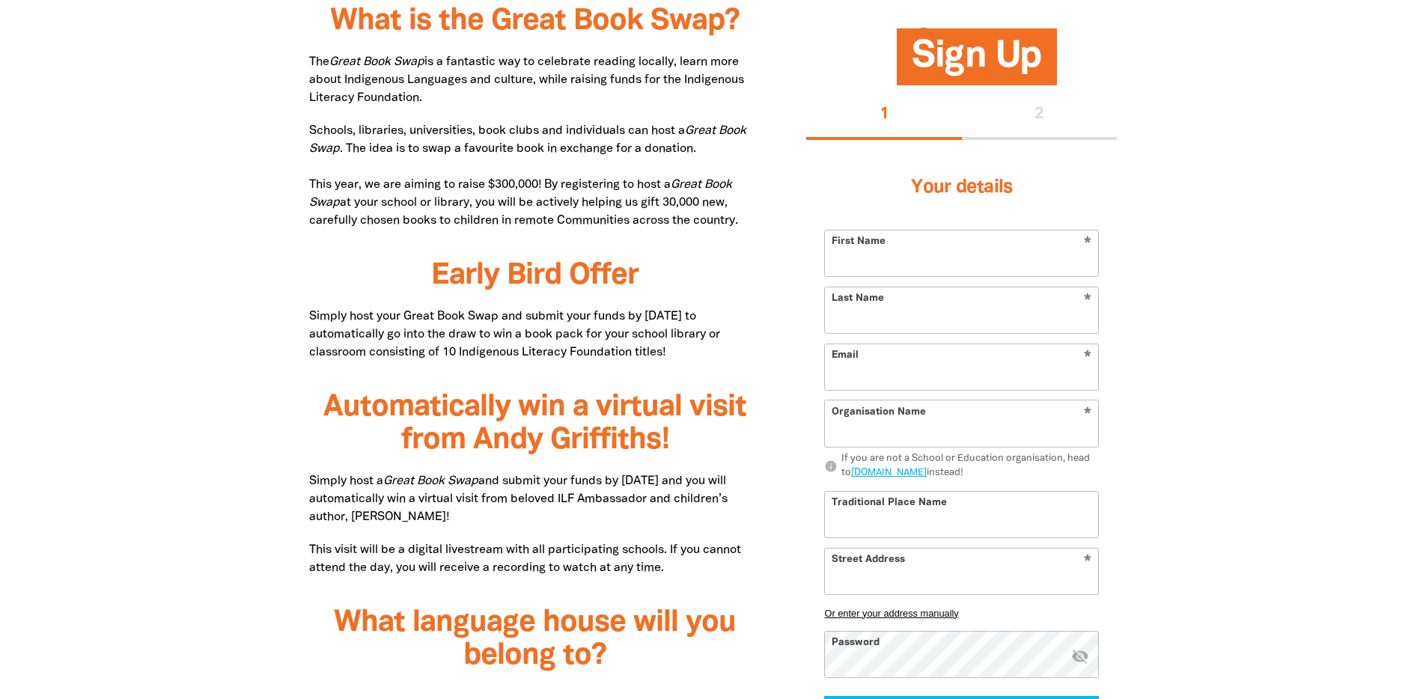
click at [970, 252] on input "First Name" at bounding box center [961, 254] width 273 height 46
type input "[PERSON_NAME]"
type input "[EMAIL_ADDRESS][PERSON_NAME][DOMAIN_NAME]"
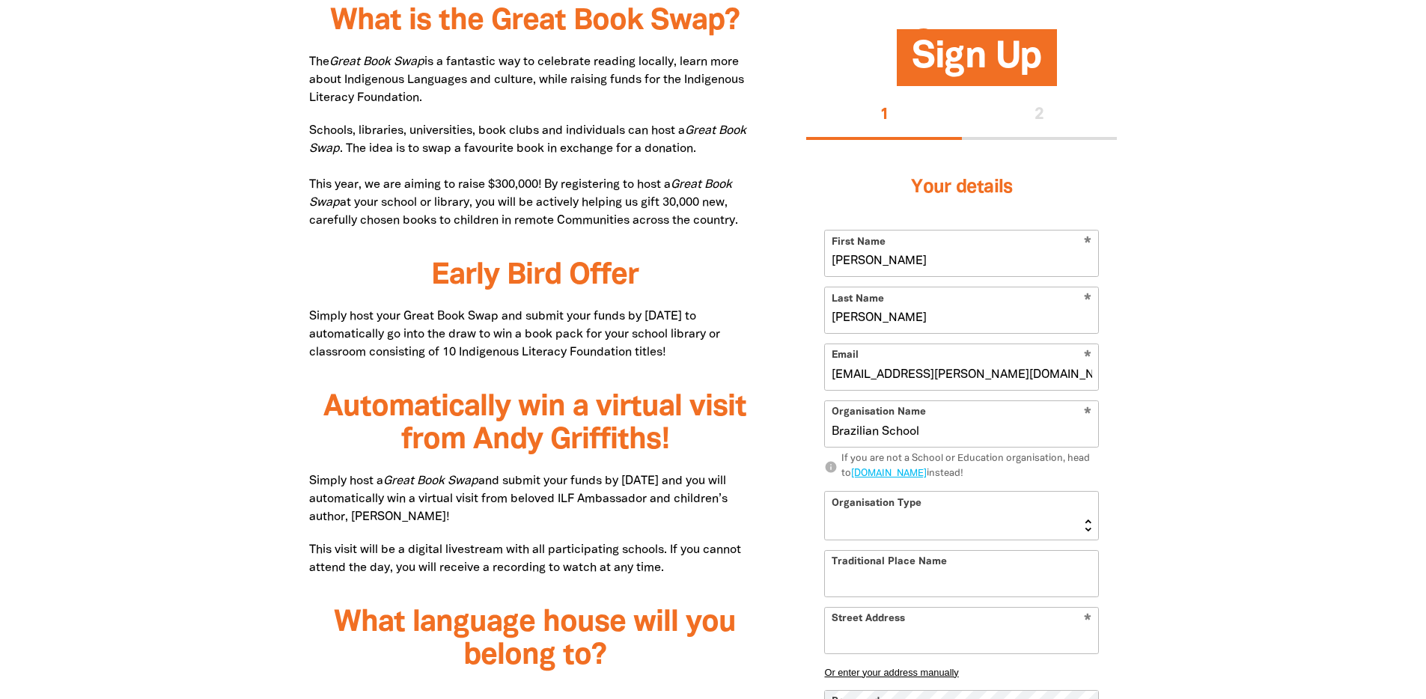
type input "Brazilian School"
click at [1050, 535] on select "[GEOGRAPHIC_DATA] K-12 University or [GEOGRAPHIC_DATA]" at bounding box center [961, 516] width 273 height 48
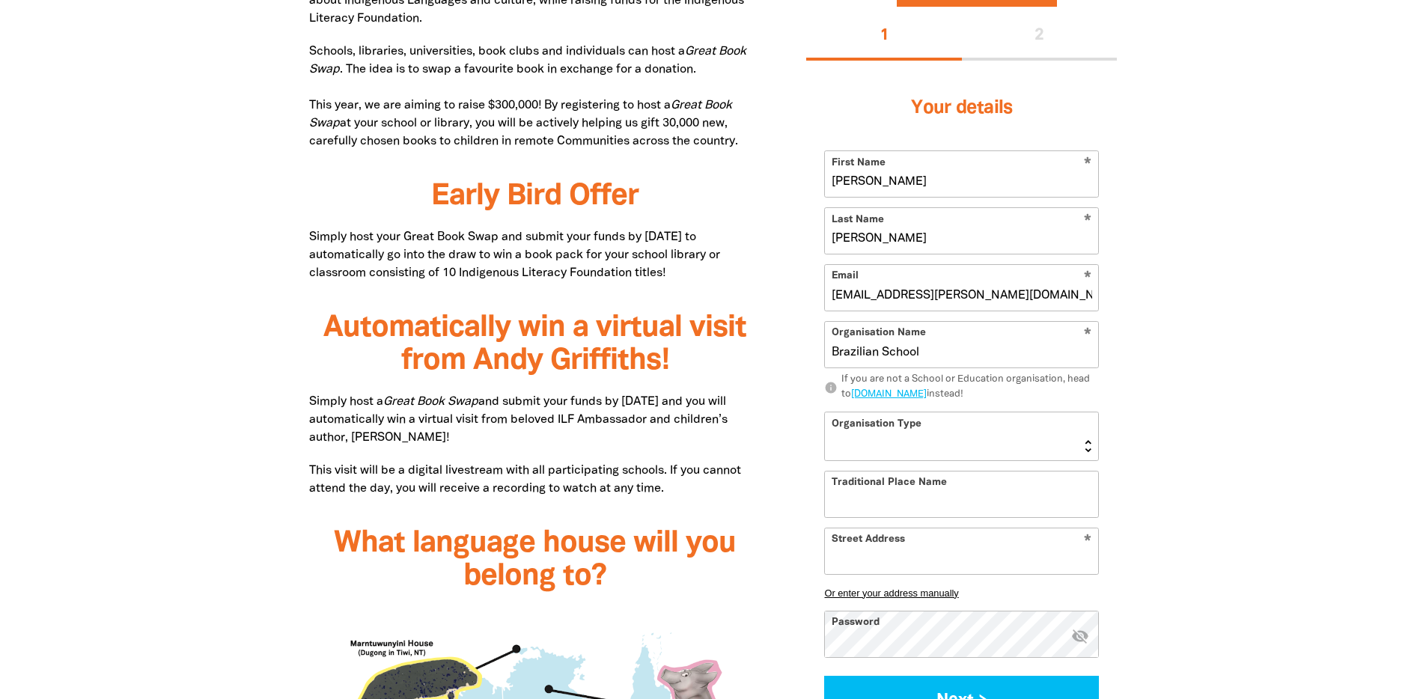
scroll to position [931, 0]
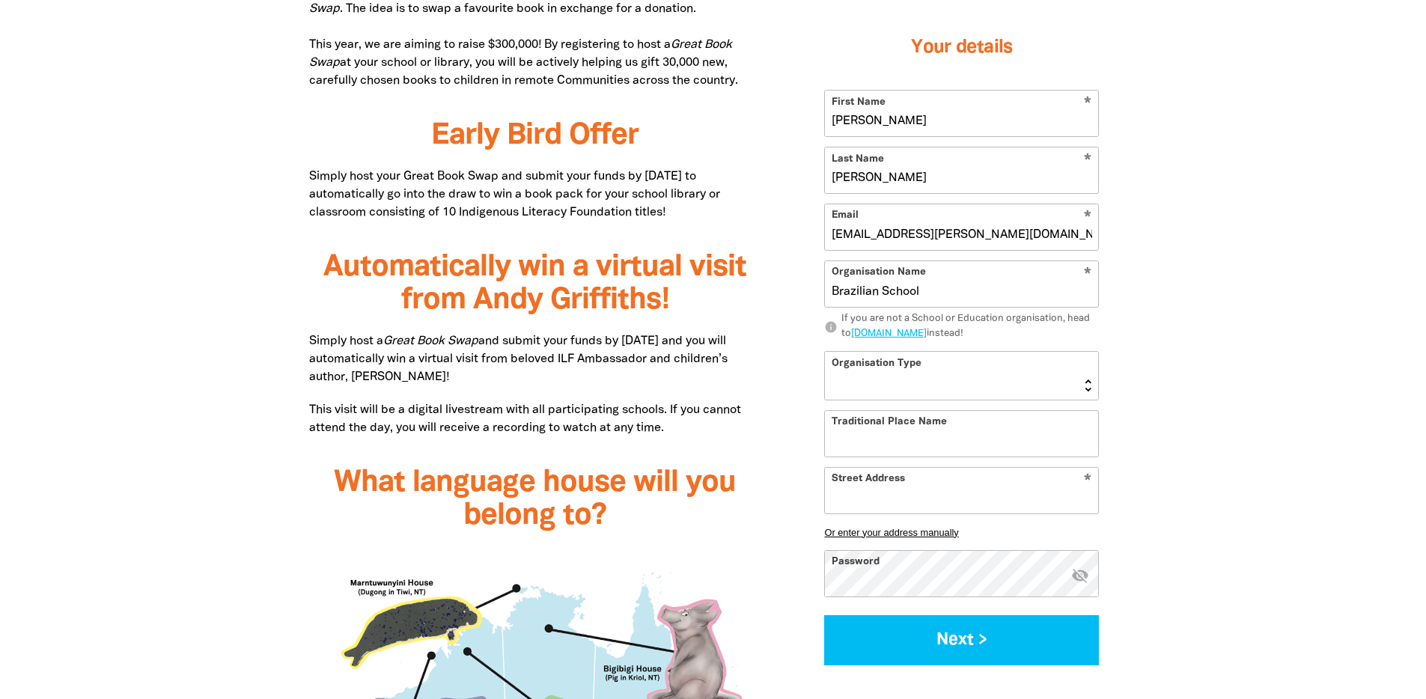
click at [933, 496] on input "Street Address" at bounding box center [961, 491] width 273 height 46
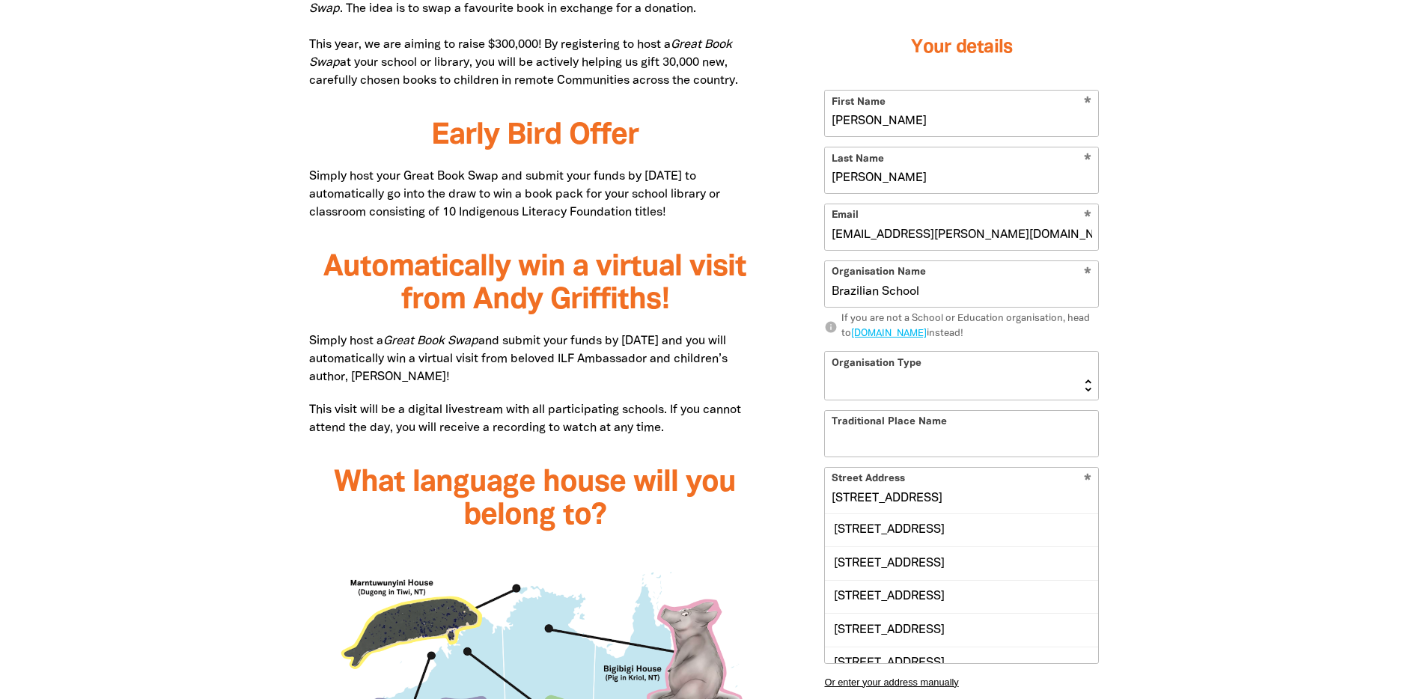
click at [1256, 469] on div at bounding box center [713, 695] width 1426 height 1630
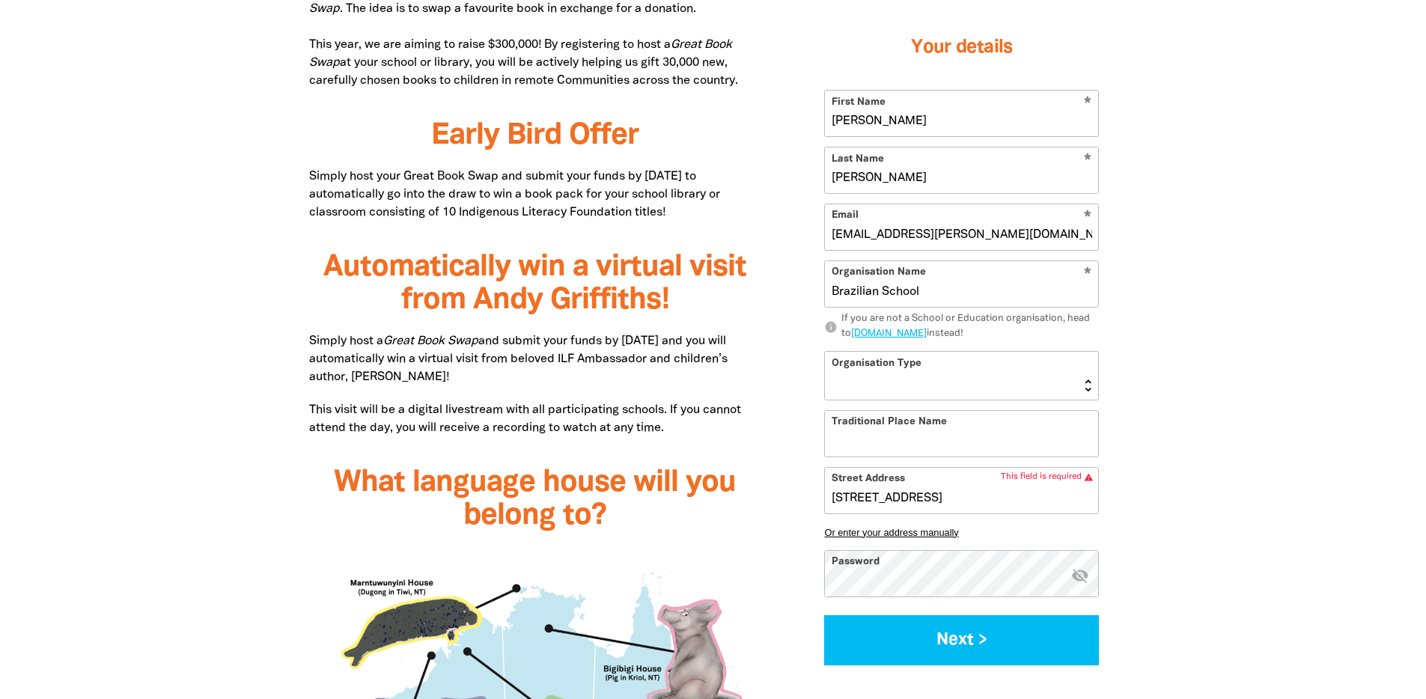
click at [950, 499] on input "[STREET_ADDRESS]" at bounding box center [961, 491] width 273 height 46
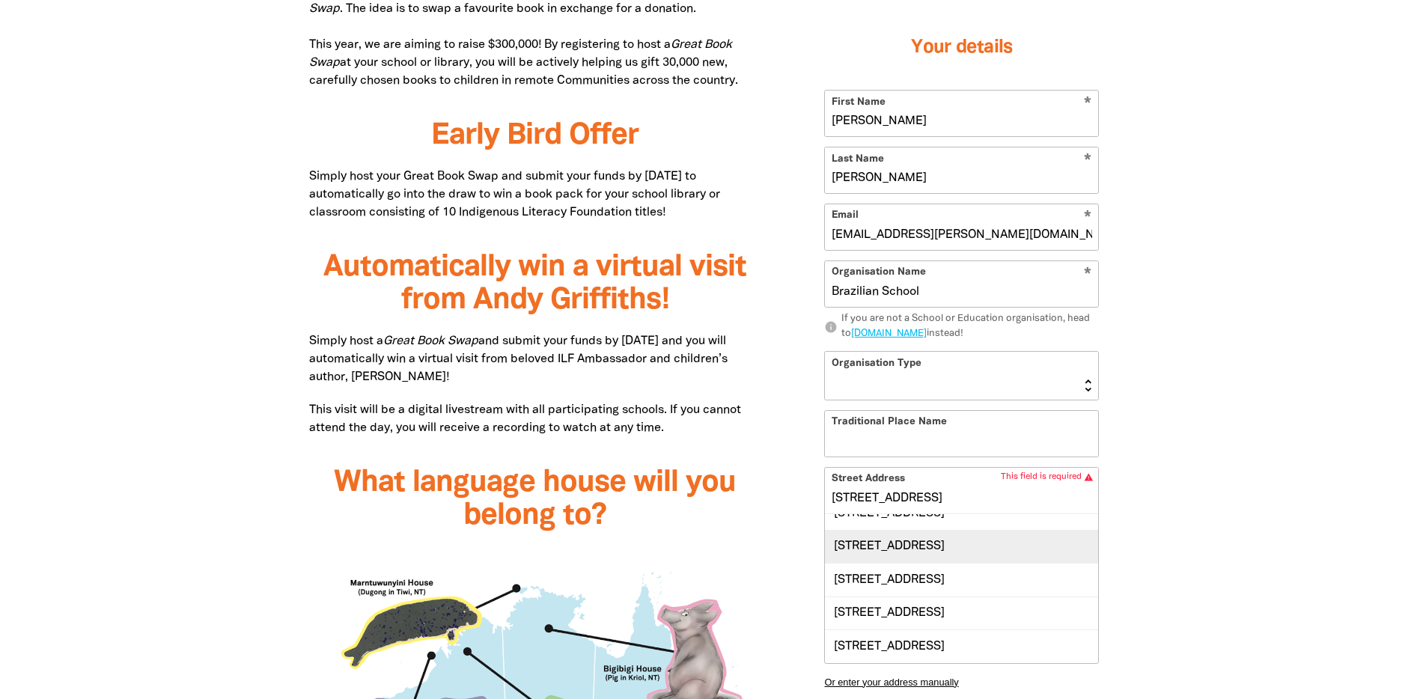
scroll to position [300, 0]
click at [885, 541] on div "[STREET_ADDRESS]" at bounding box center [961, 546] width 273 height 33
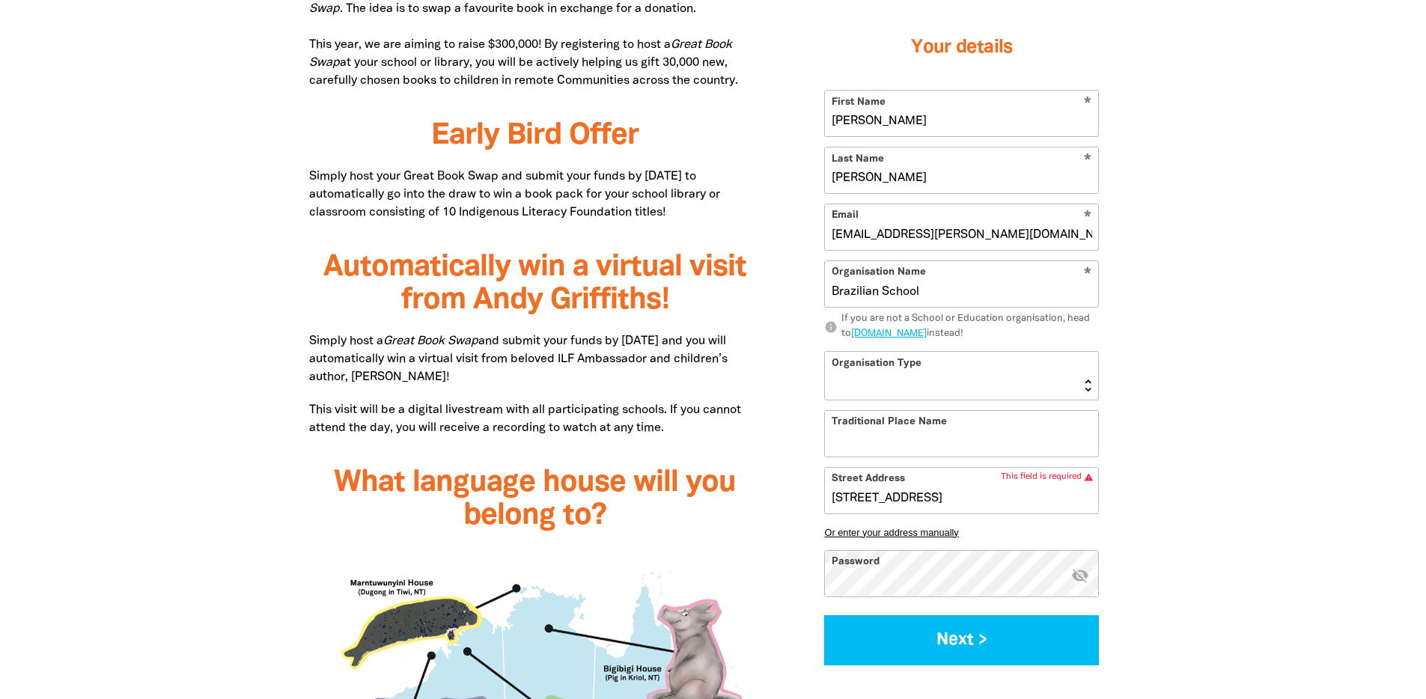
type input "[STREET_ADDRESS]"
click at [1274, 499] on div at bounding box center [713, 695] width 1426 height 1630
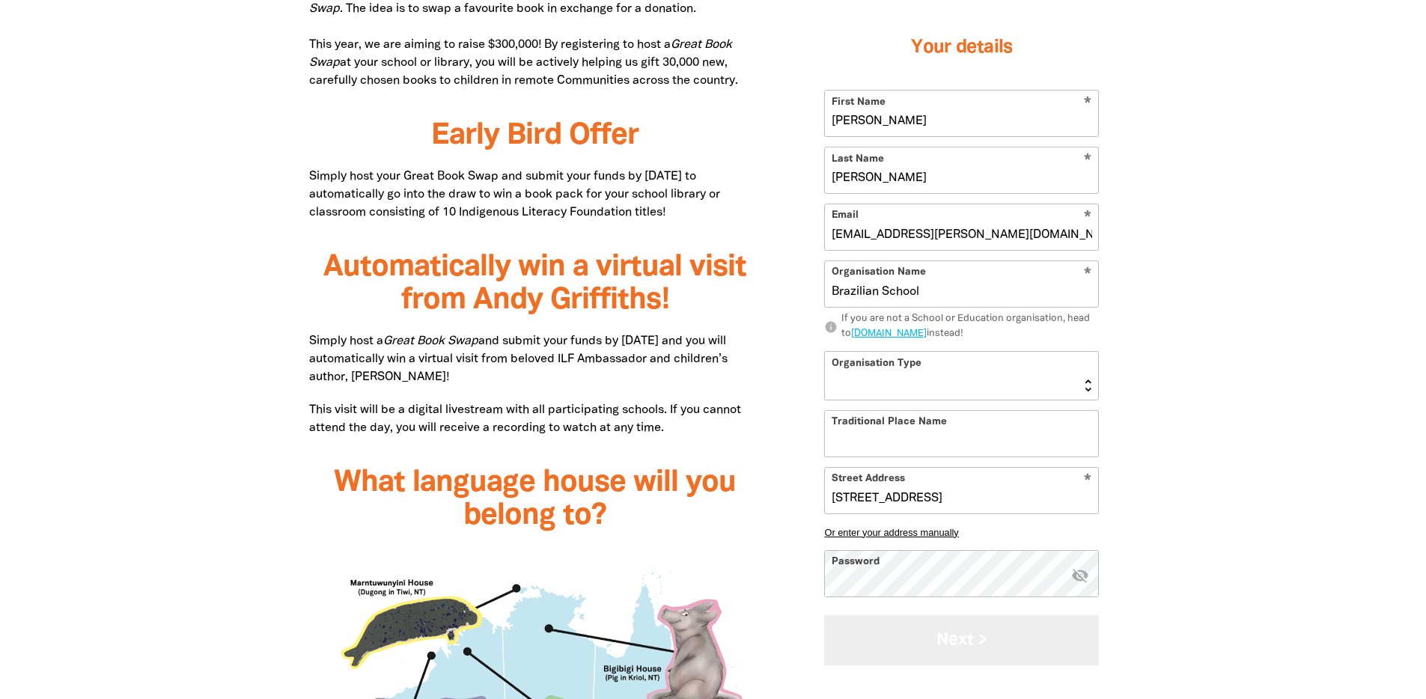
click at [1008, 645] on button "Next >" at bounding box center [961, 640] width 275 height 50
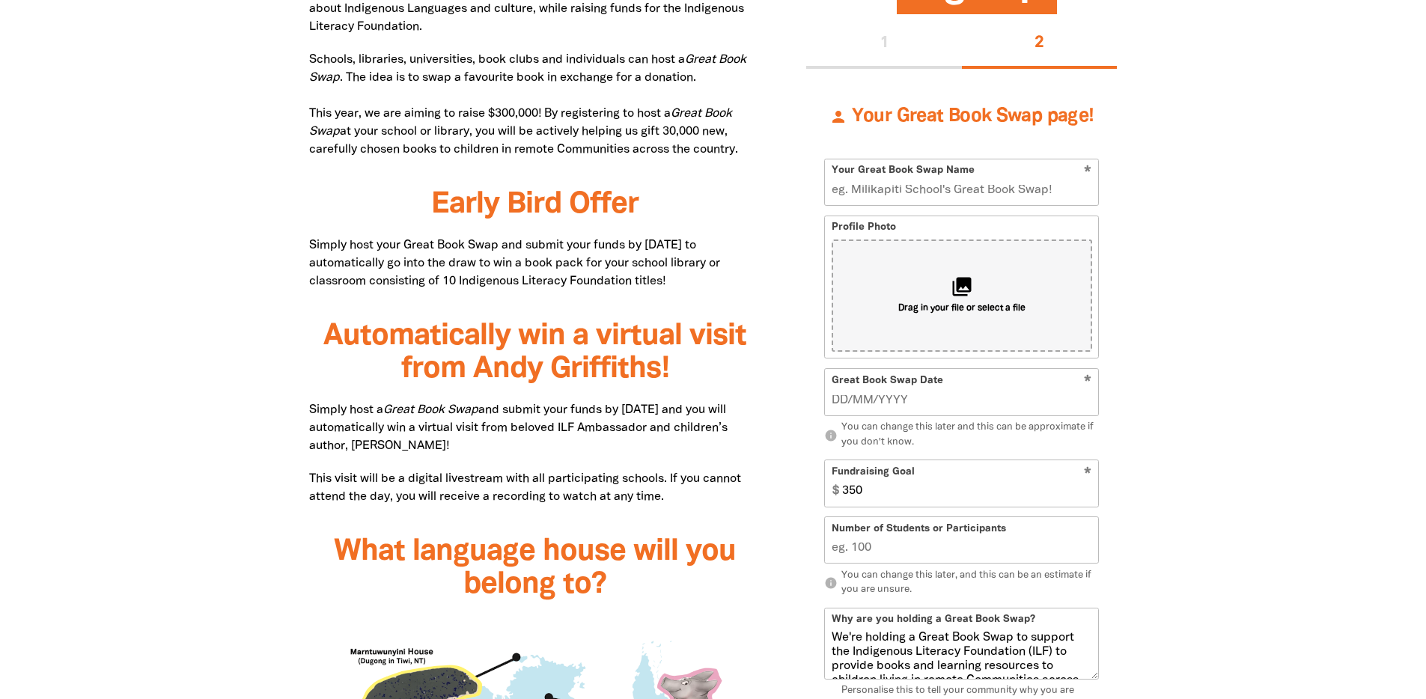
scroll to position [862, 0]
click at [982, 201] on input "Your Great Book Swap Name" at bounding box center [961, 183] width 273 height 46
click at [976, 191] on input "Your Great Book Swap Name" at bounding box center [961, 183] width 273 height 46
type input "Brazilian School"
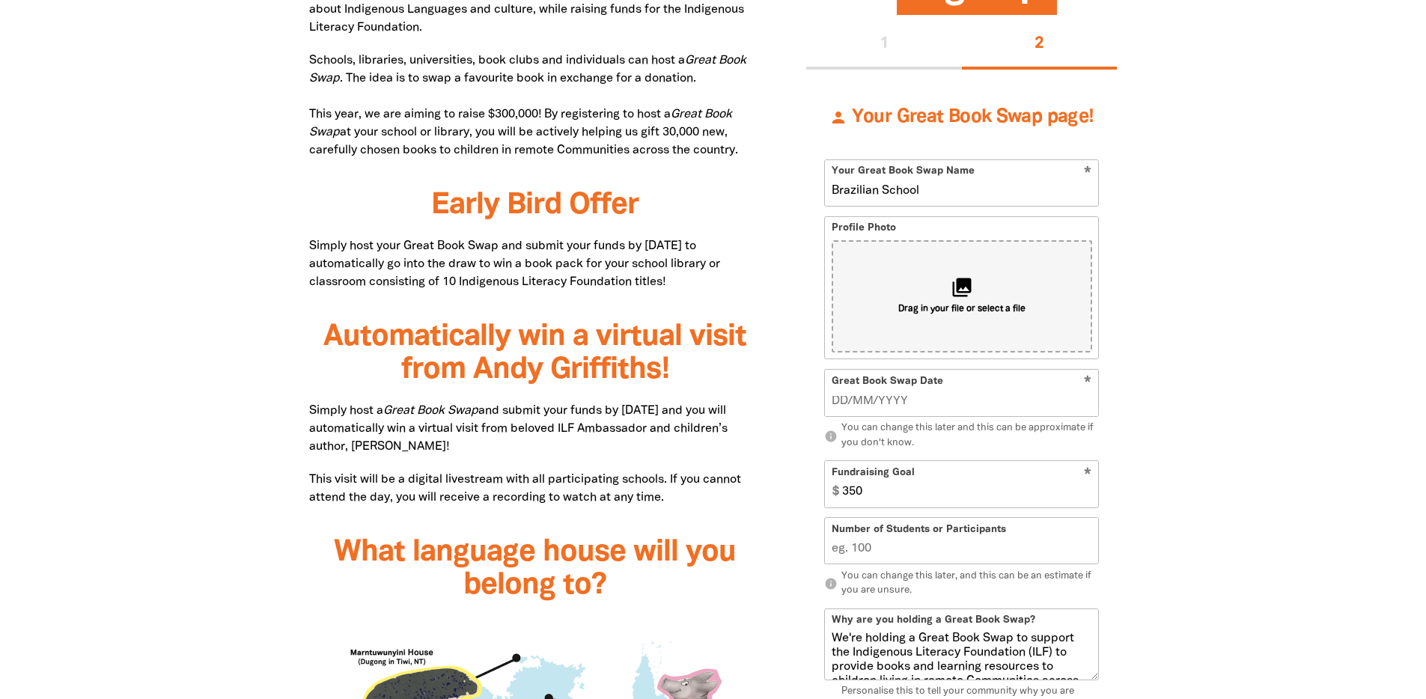
click at [999, 388] on div "Great Book Swap Date *" at bounding box center [961, 393] width 275 height 48
click at [881, 397] on input "__/__/____" at bounding box center [962, 401] width 261 height 16
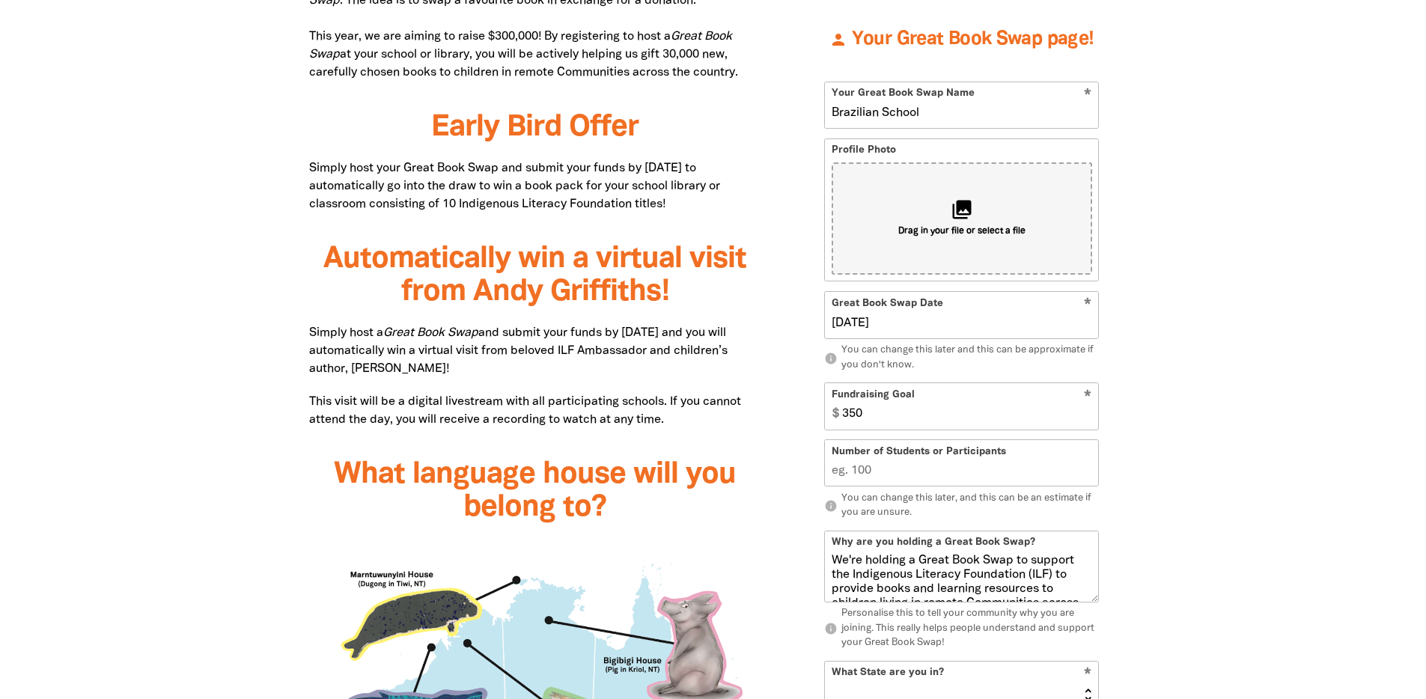
scroll to position [1119, 0]
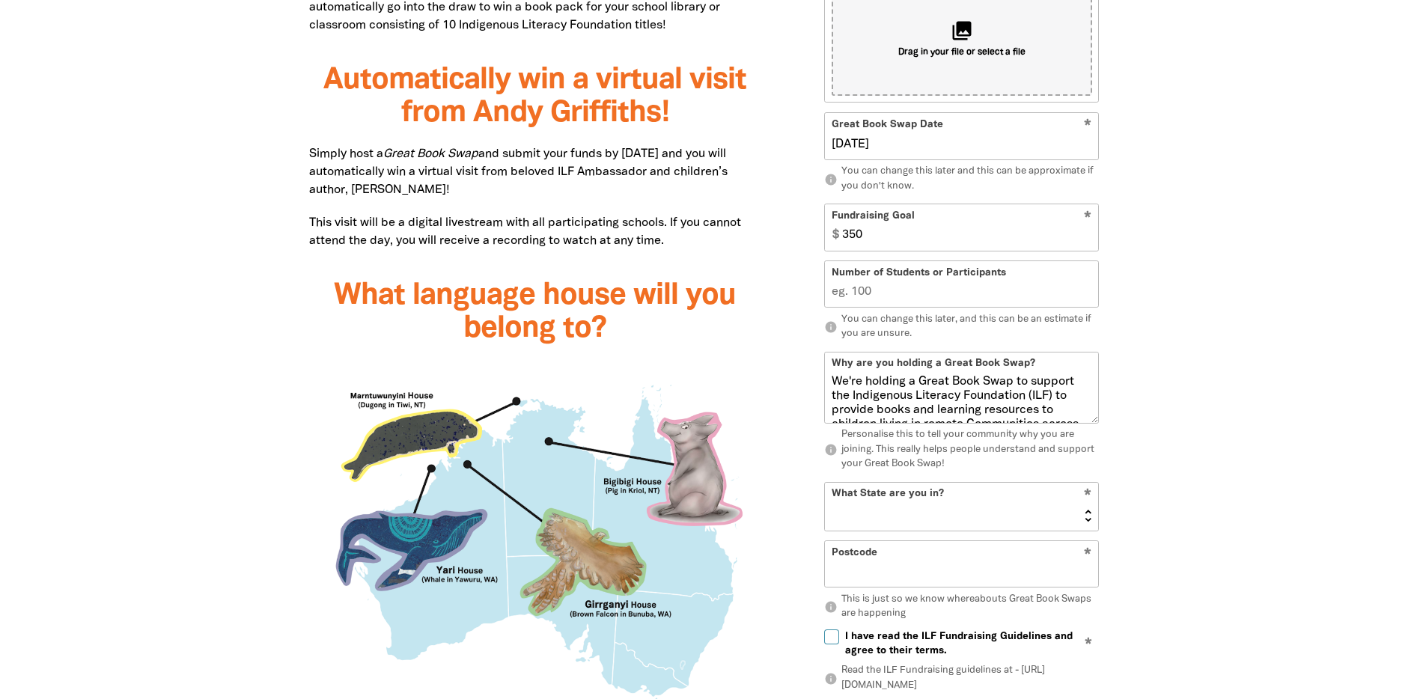
type input "[DATE]"
click at [890, 290] on input "Number of Students or Participants" at bounding box center [961, 285] width 273 height 46
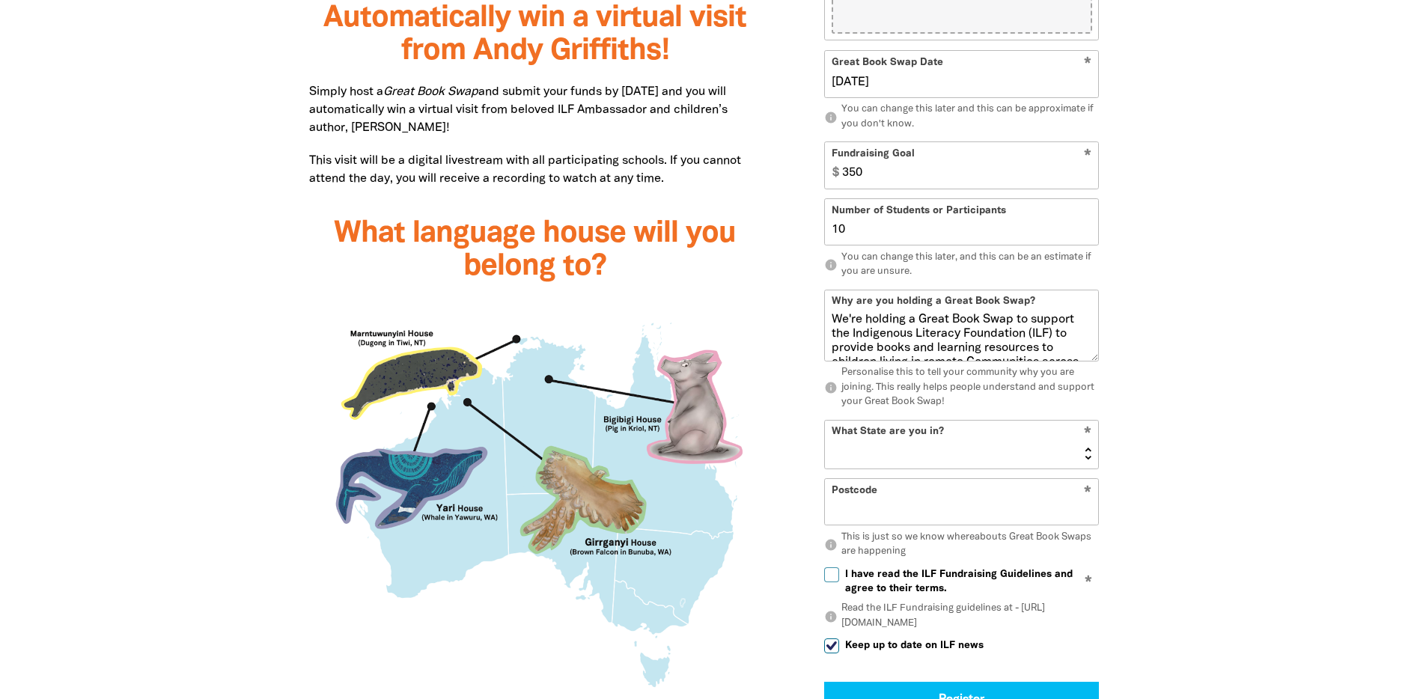
scroll to position [1253, 0]
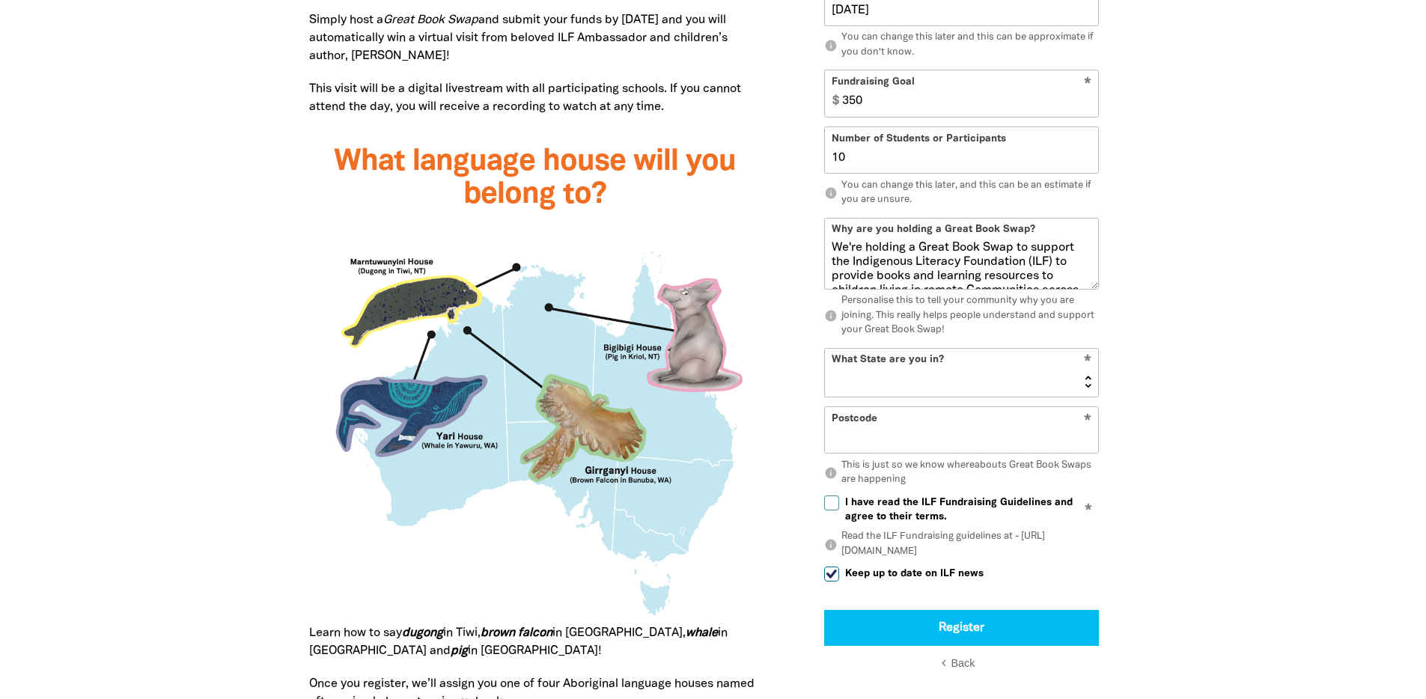
type input "10"
click at [961, 382] on select "[GEOGRAPHIC_DATA] [GEOGRAPHIC_DATA] QLD [GEOGRAPHIC_DATA] [GEOGRAPHIC_DATA] SA …" at bounding box center [961, 373] width 273 height 48
click at [939, 388] on select "[GEOGRAPHIC_DATA] [GEOGRAPHIC_DATA] QLD [GEOGRAPHIC_DATA] [GEOGRAPHIC_DATA] SA …" at bounding box center [961, 373] width 273 height 48
select select "[GEOGRAPHIC_DATA]"
click at [872, 435] on input "Postcode" at bounding box center [961, 431] width 273 height 46
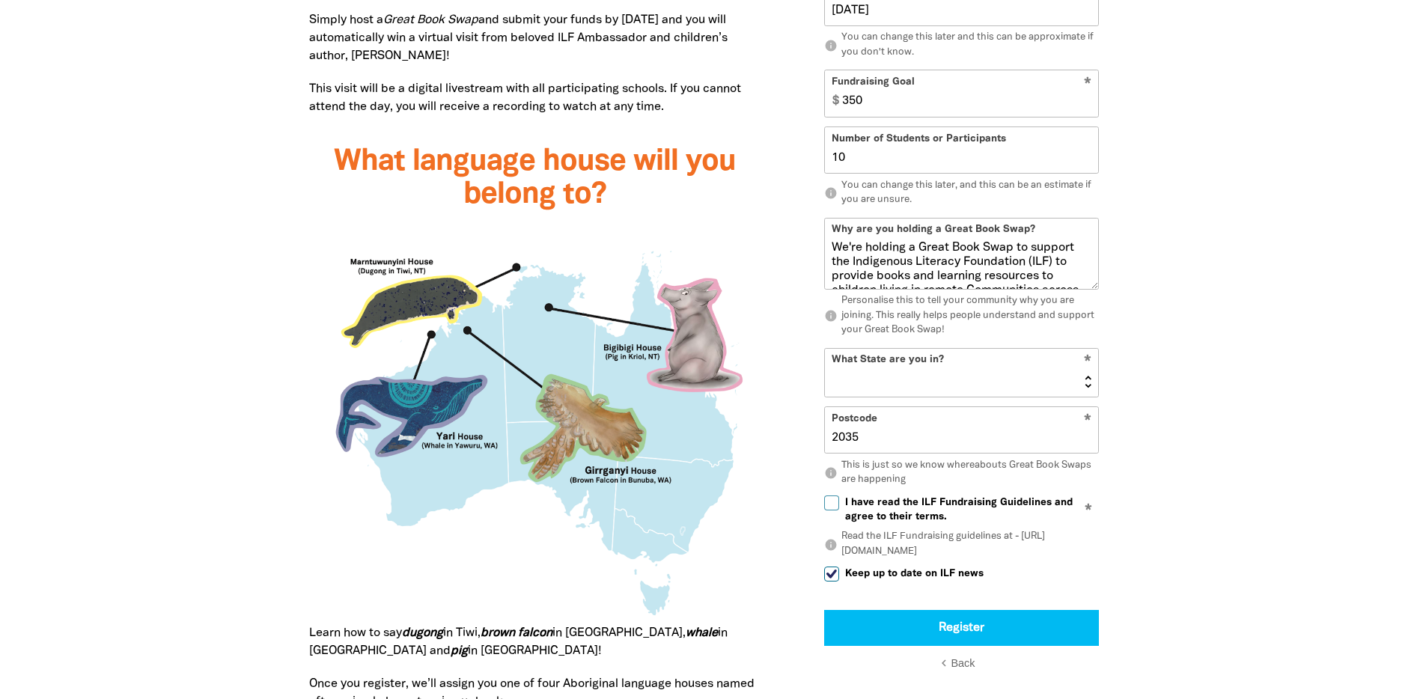
type input "2035"
click at [1227, 449] on div at bounding box center [713, 374] width 1426 height 1630
click at [957, 497] on span "I have read the ILF Fundraising Guidelines and agree to their terms." at bounding box center [972, 510] width 254 height 28
click at [839, 497] on input "I have read the ILF Fundraising Guidelines and agree to their terms." at bounding box center [831, 503] width 15 height 15
checkbox input "true"
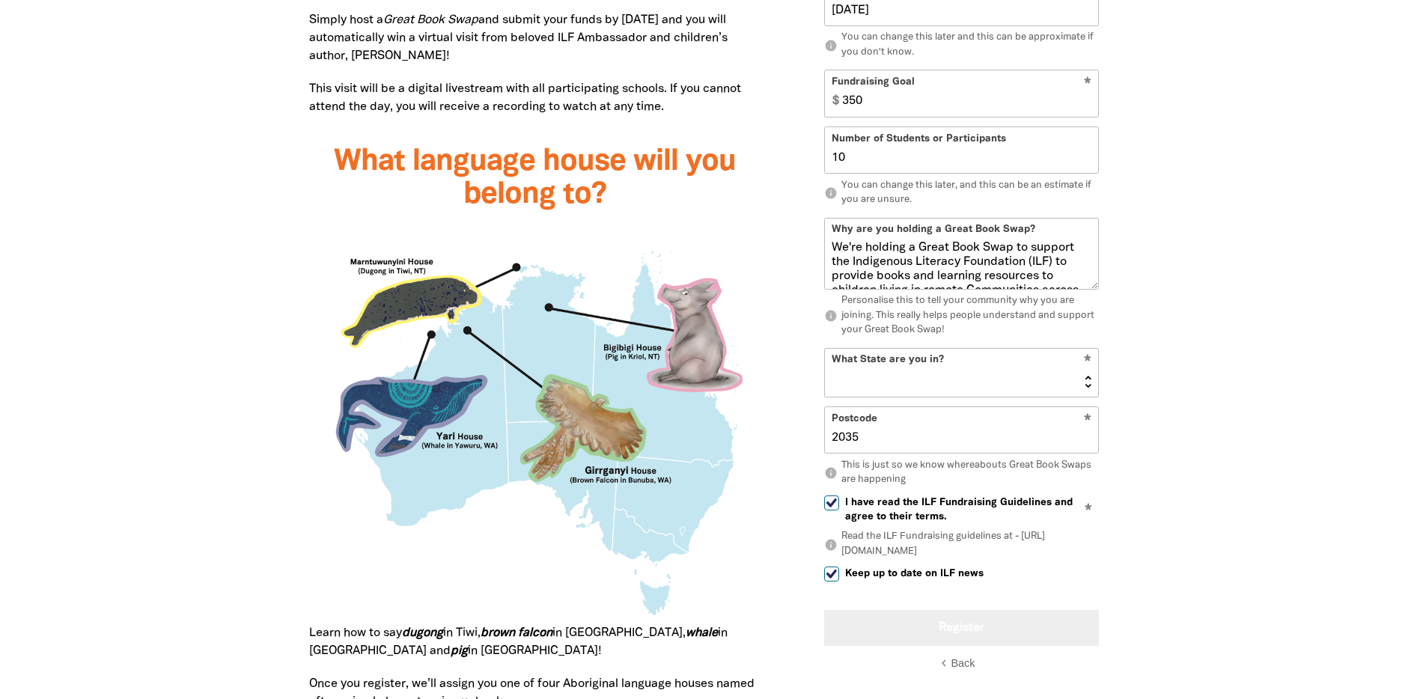
click at [948, 632] on button "Register" at bounding box center [961, 628] width 275 height 36
